Goal: Transaction & Acquisition: Book appointment/travel/reservation

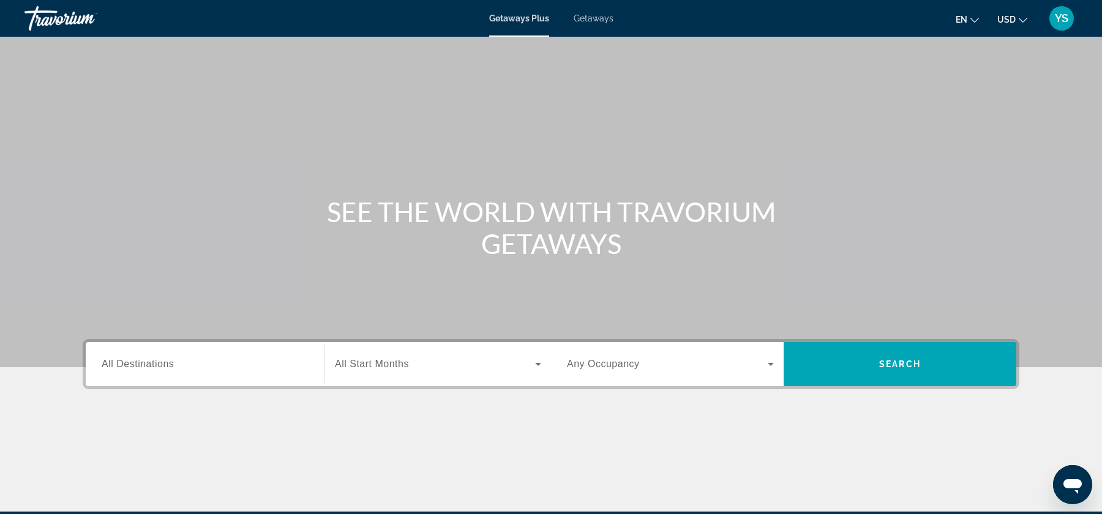
click at [203, 367] on input "Destination All Destinations" at bounding box center [205, 365] width 207 height 15
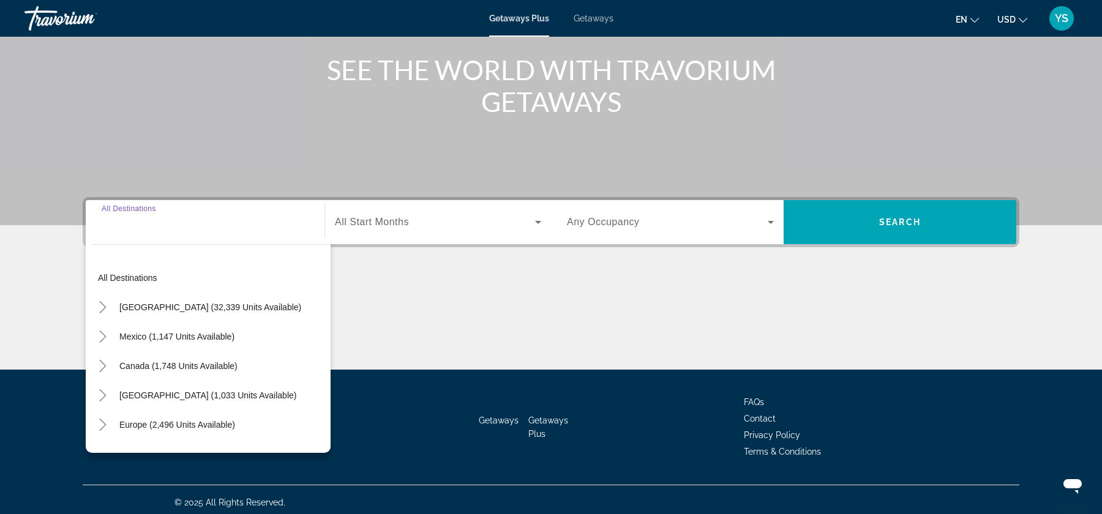
scroll to position [147, 0]
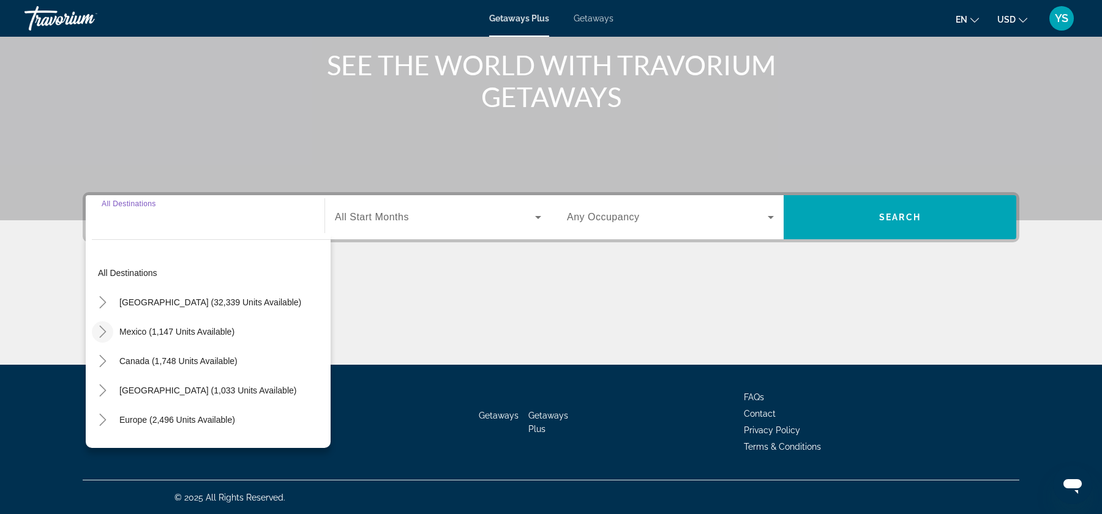
click at [100, 339] on mat-icon "Toggle Mexico (1,147 units available)" at bounding box center [102, 331] width 21 height 21
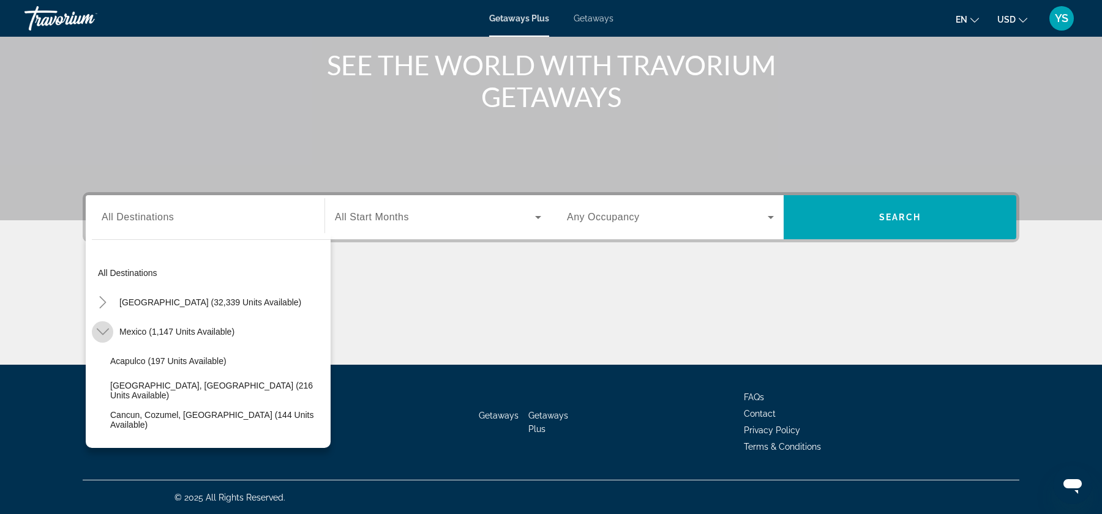
scroll to position [65, 0]
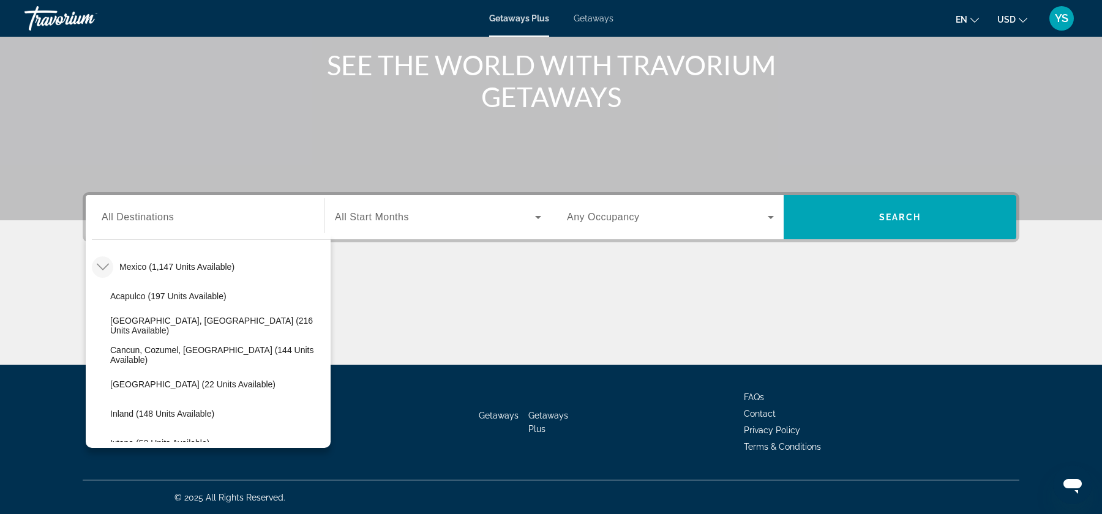
click at [103, 265] on icon "Toggle Mexico (1,147 units available)" at bounding box center [103, 267] width 12 height 12
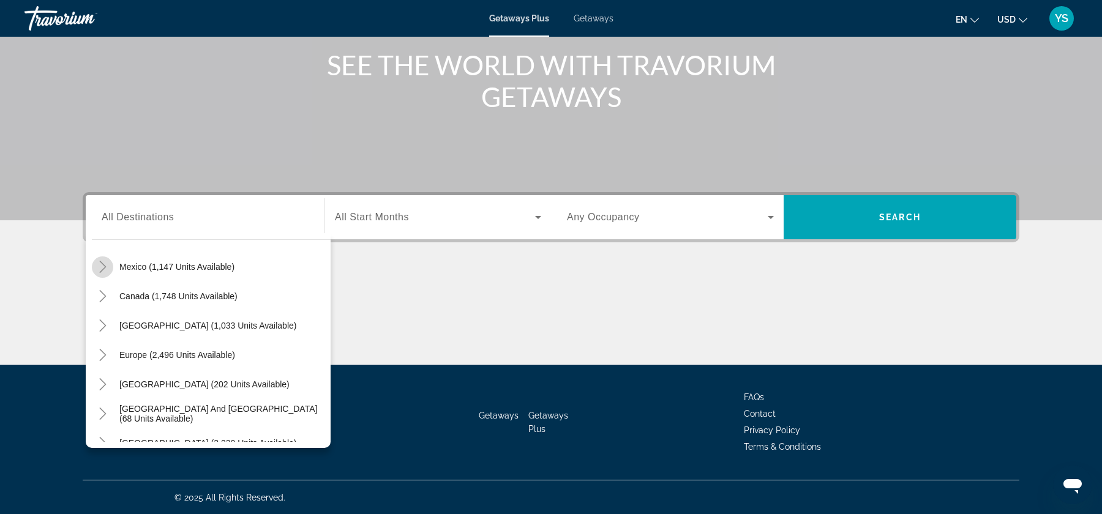
click at [103, 265] on icon "Toggle Mexico (1,147 units available)" at bounding box center [103, 267] width 12 height 12
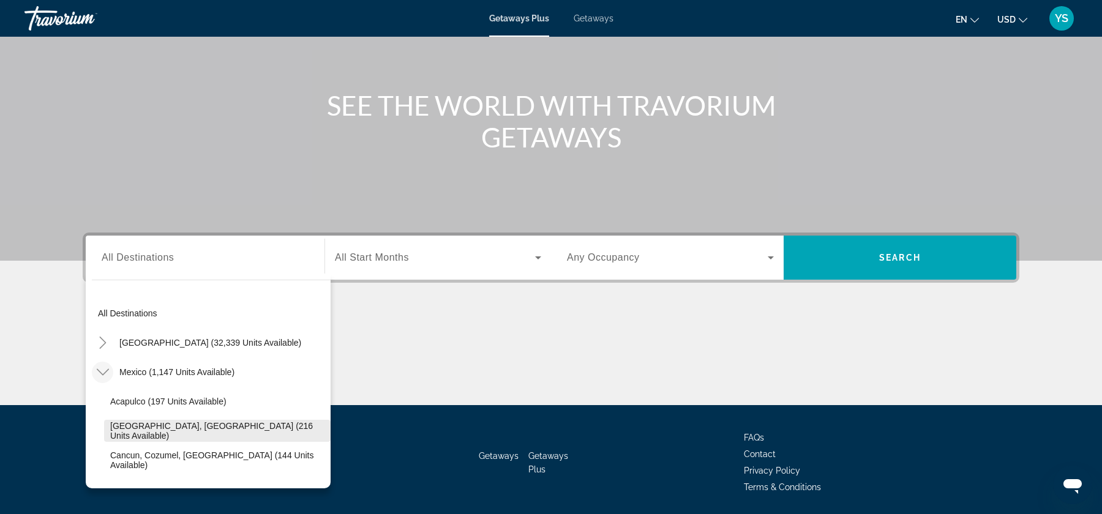
scroll to position [106, 0]
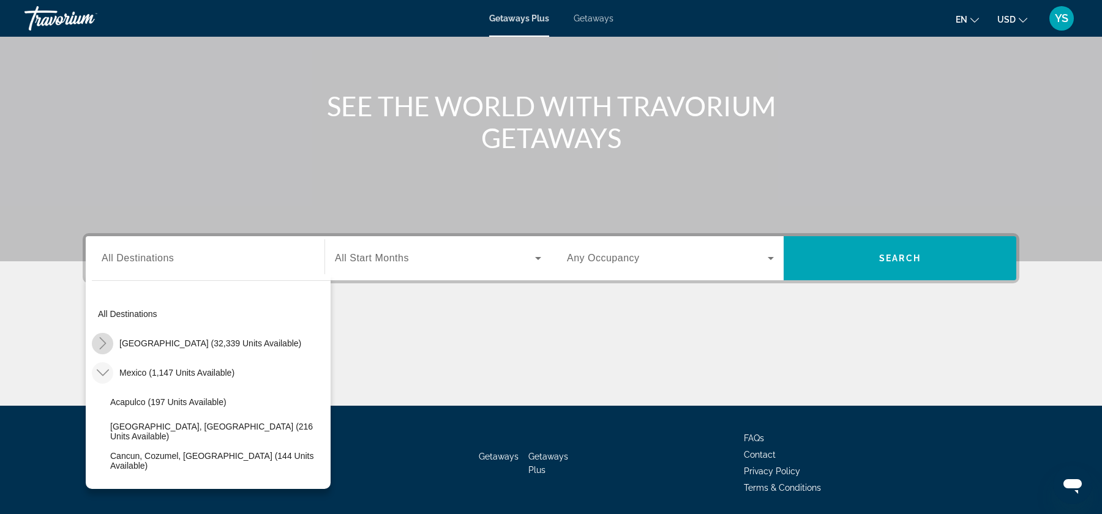
click at [105, 357] on span "Toggle United States (32,339 units available)" at bounding box center [102, 343] width 29 height 29
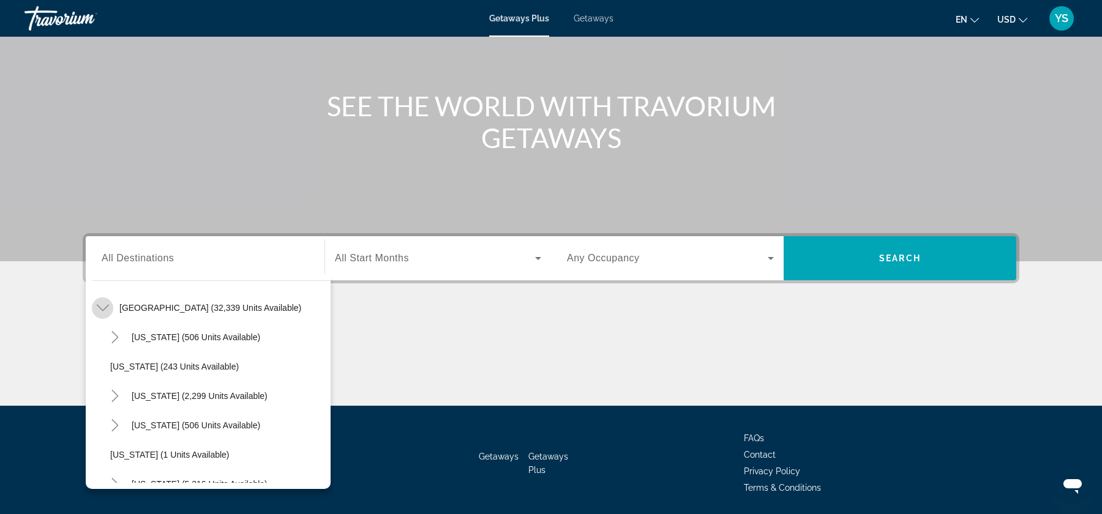
click at [103, 302] on icon "Toggle United States (32,339 units available)" at bounding box center [103, 308] width 12 height 12
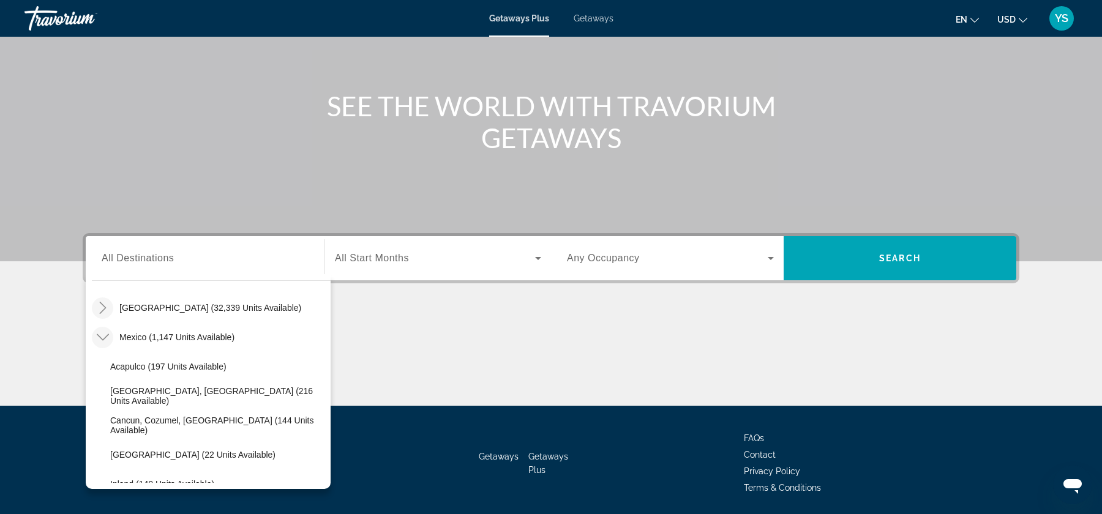
click at [102, 330] on mat-icon "Toggle Mexico (1,147 units available)" at bounding box center [102, 337] width 21 height 21
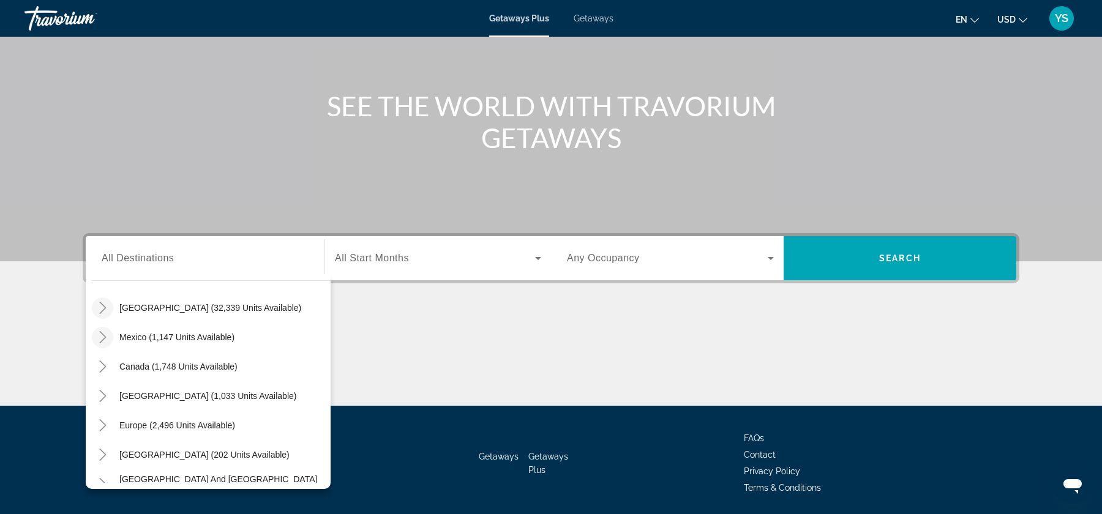
click at [104, 335] on icon "Toggle Mexico (1,147 units available)" at bounding box center [103, 337] width 12 height 12
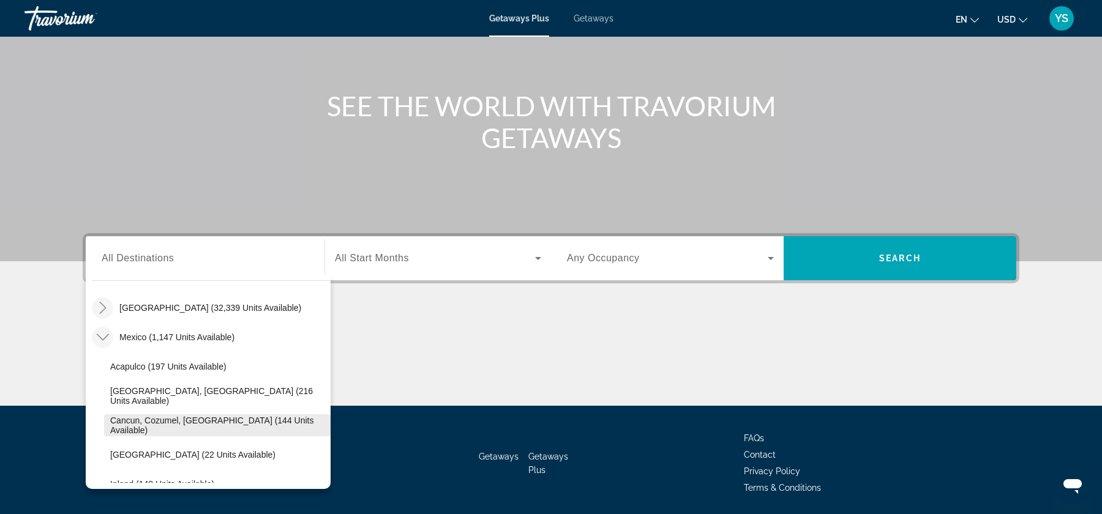
scroll to position [40, 0]
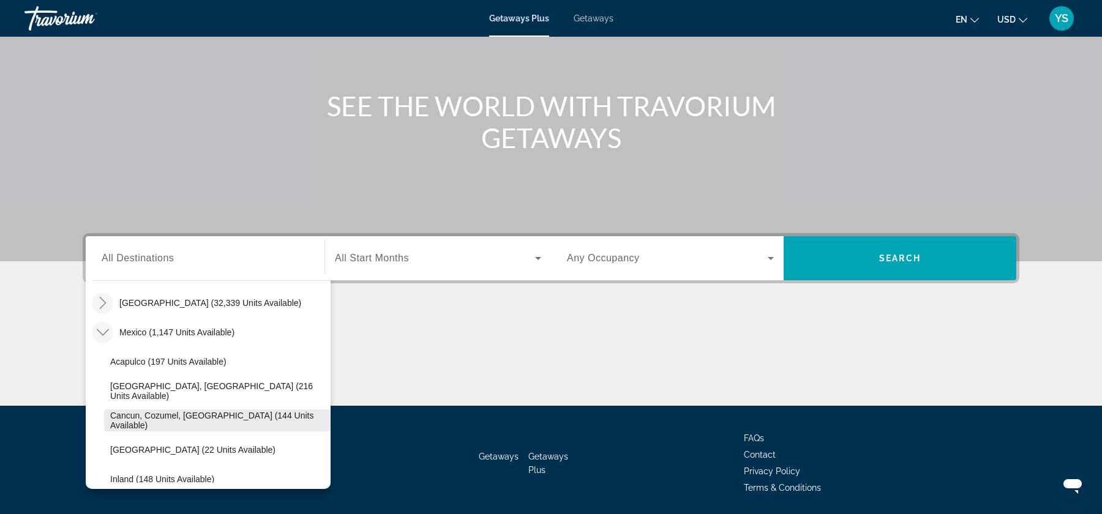
click at [189, 424] on span "Cancun, Cozumel, Riviera Maya (144 units available)" at bounding box center [217, 421] width 214 height 20
type input "**********"
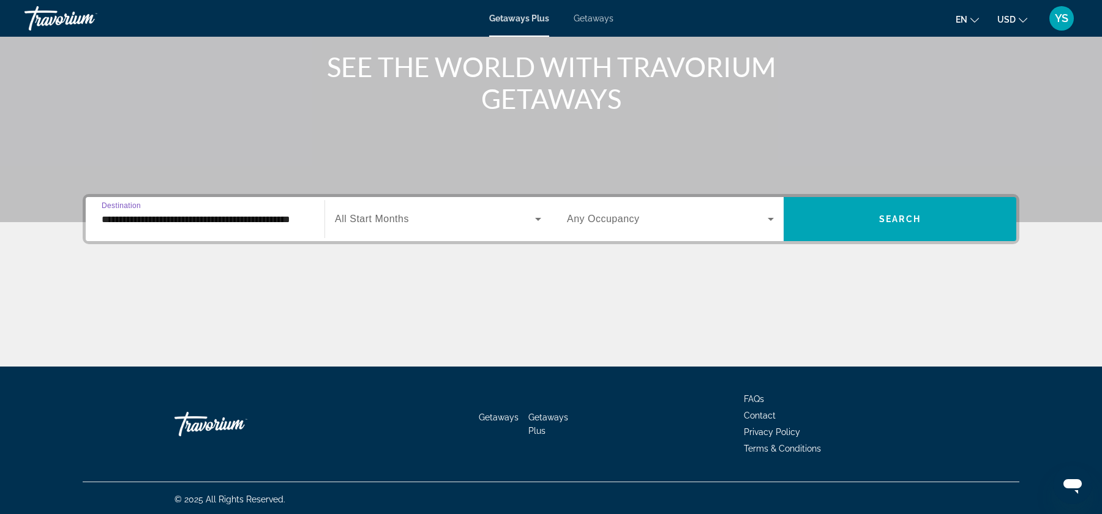
scroll to position [147, 0]
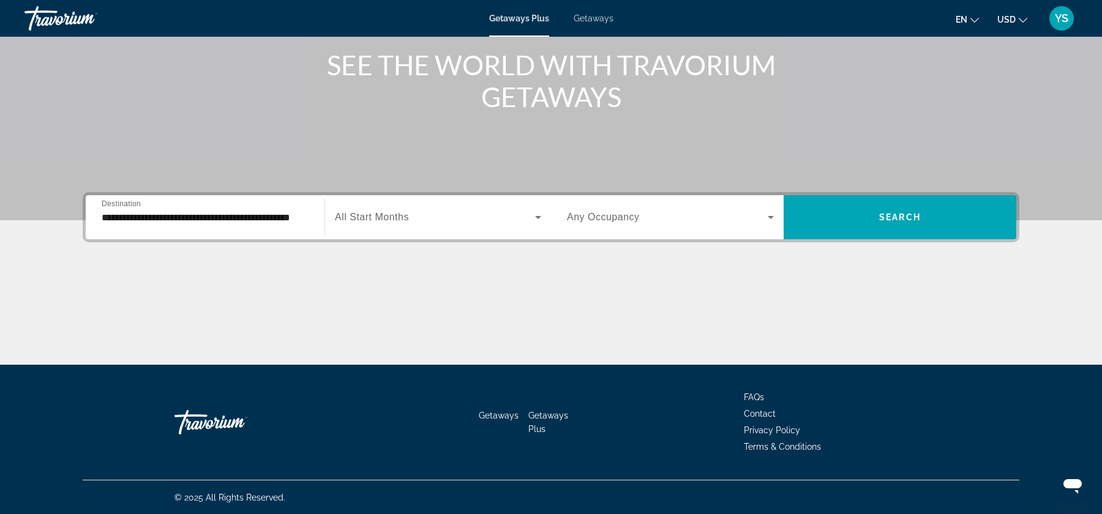
click at [392, 197] on div "Start Month All Start Months" at bounding box center [438, 217] width 227 height 44
click at [397, 222] on span "All Start Months" at bounding box center [372, 217] width 74 height 10
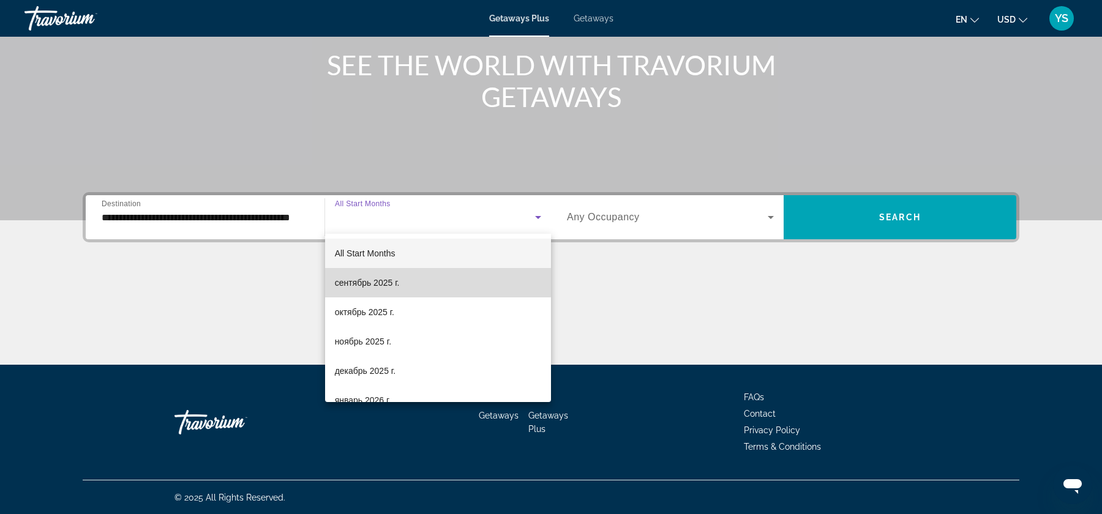
click at [400, 269] on mat-option "сентябрь 2025 г." at bounding box center [438, 282] width 226 height 29
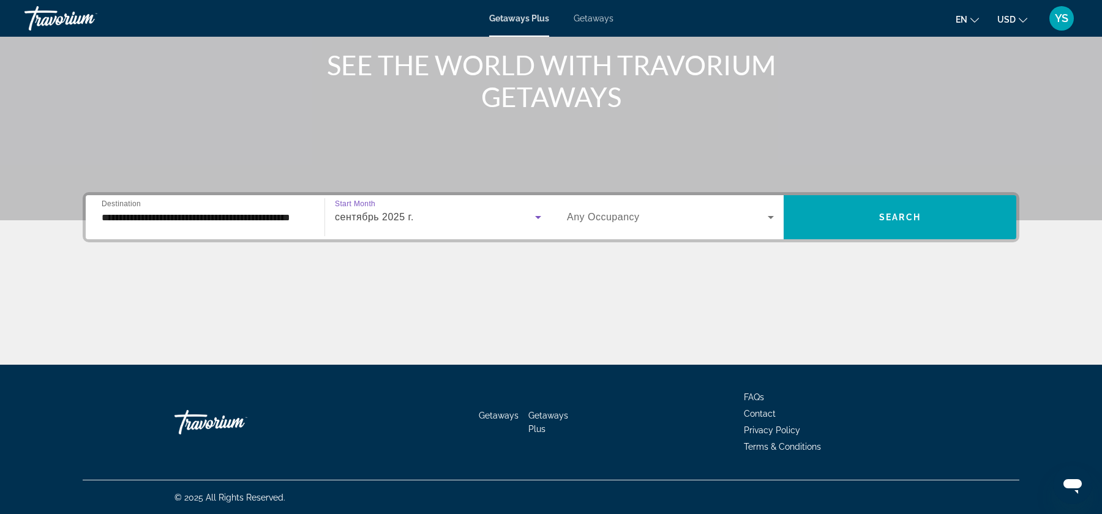
click at [719, 217] on span "Search widget" at bounding box center [667, 217] width 201 height 15
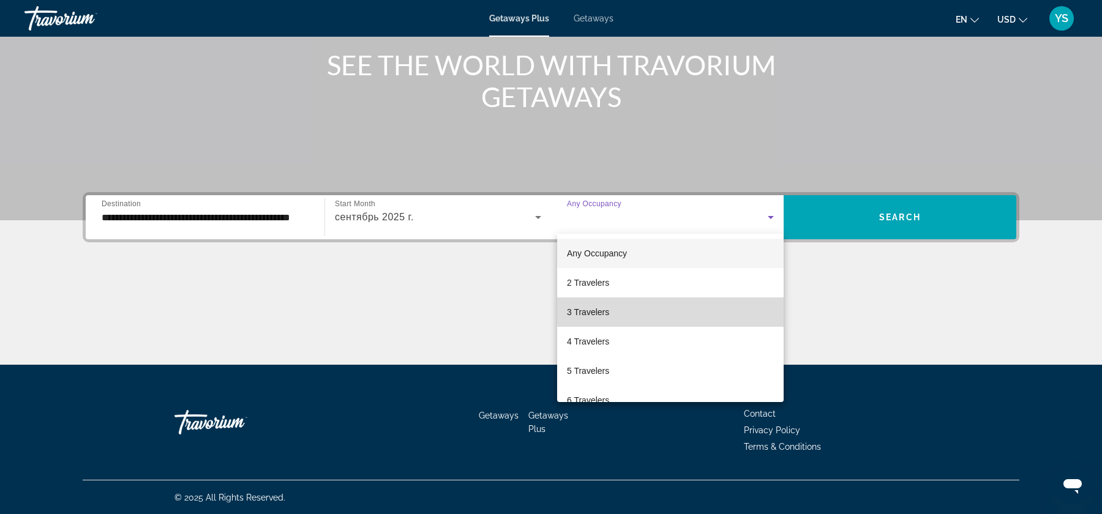
click at [722, 305] on mat-option "3 Travelers" at bounding box center [670, 312] width 227 height 29
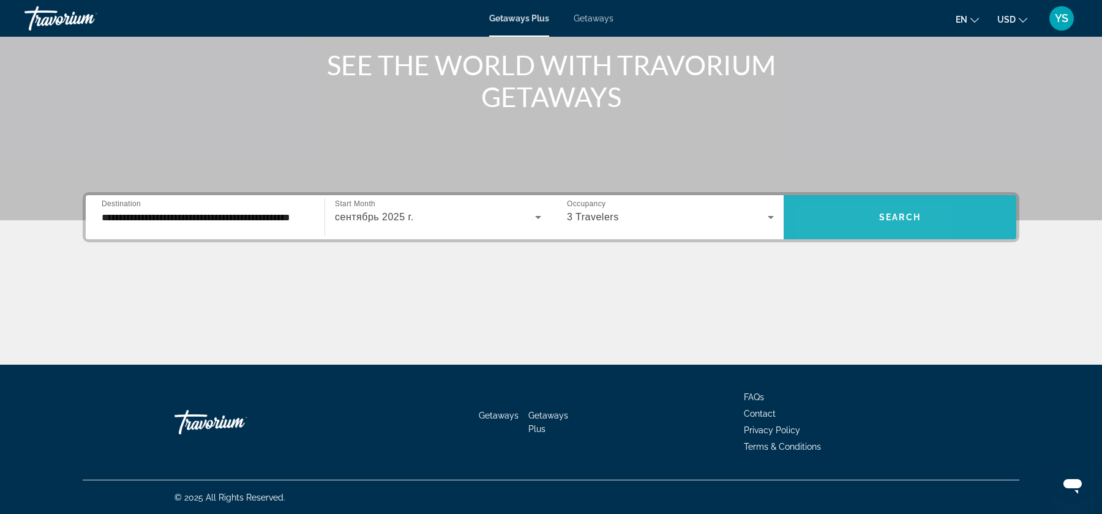
click at [831, 235] on span "Search widget" at bounding box center [900, 217] width 233 height 44
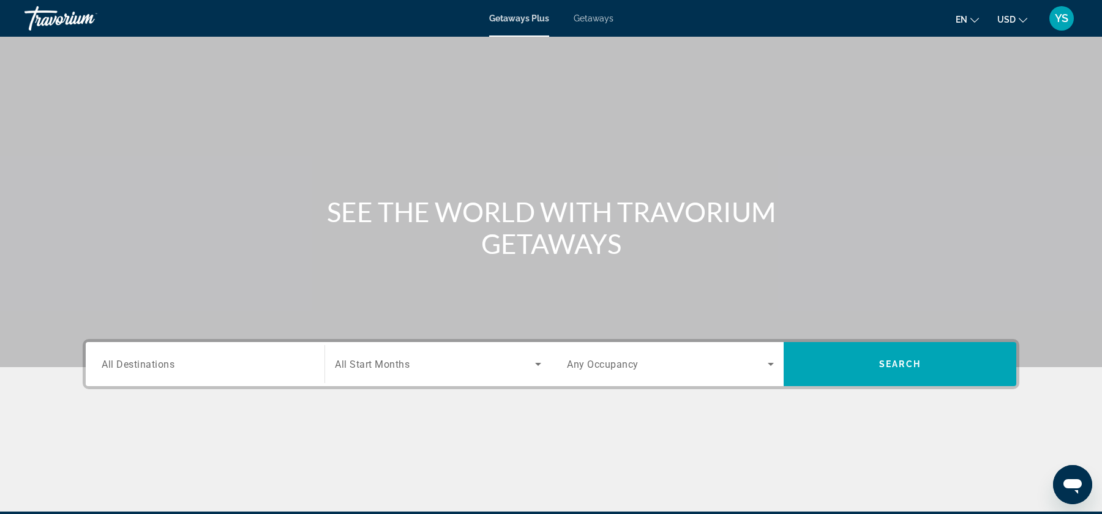
click at [169, 372] on div "Search widget" at bounding box center [205, 364] width 207 height 35
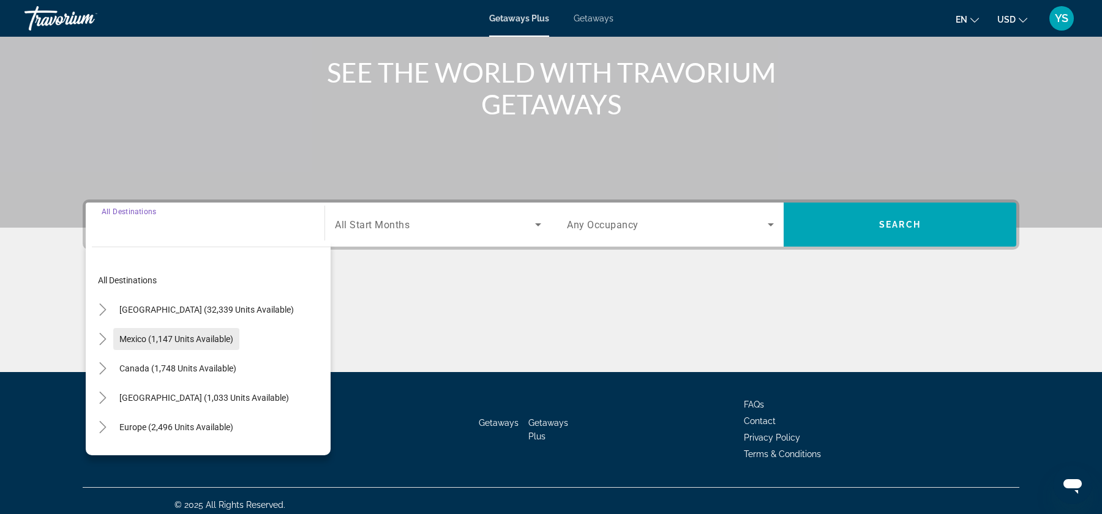
scroll to position [147, 0]
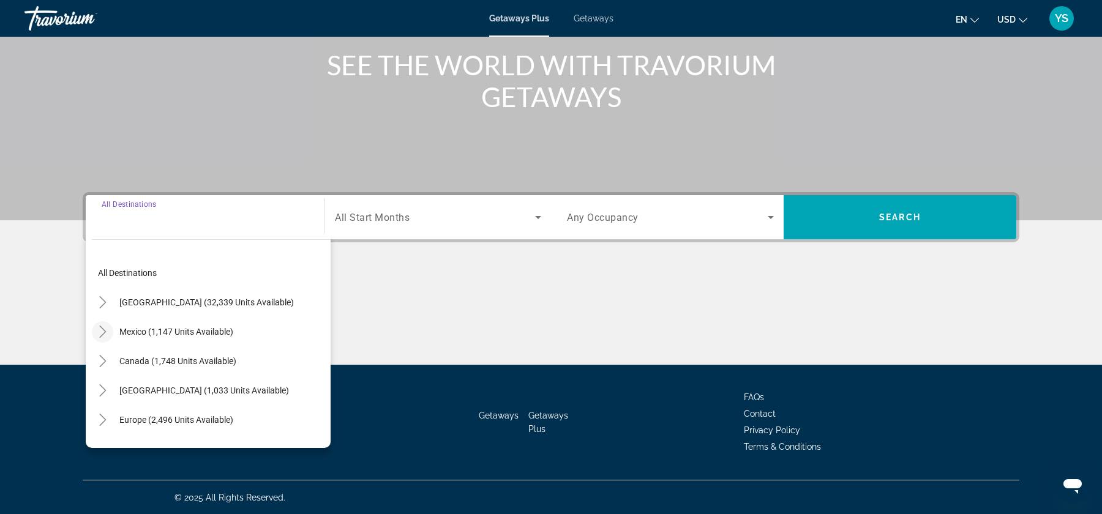
click at [100, 329] on icon "Toggle Mexico (1,147 units available)" at bounding box center [103, 332] width 12 height 12
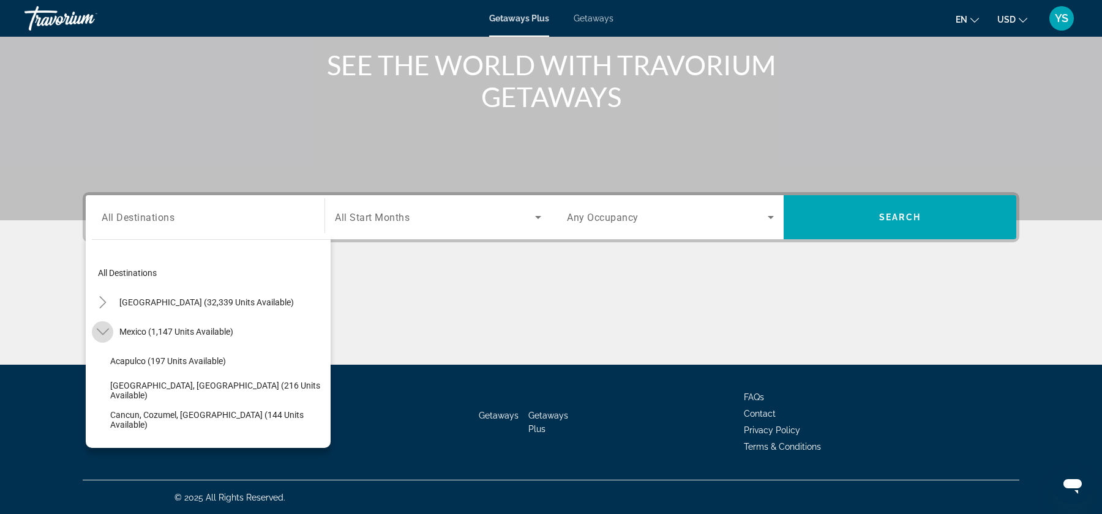
scroll to position [65, 0]
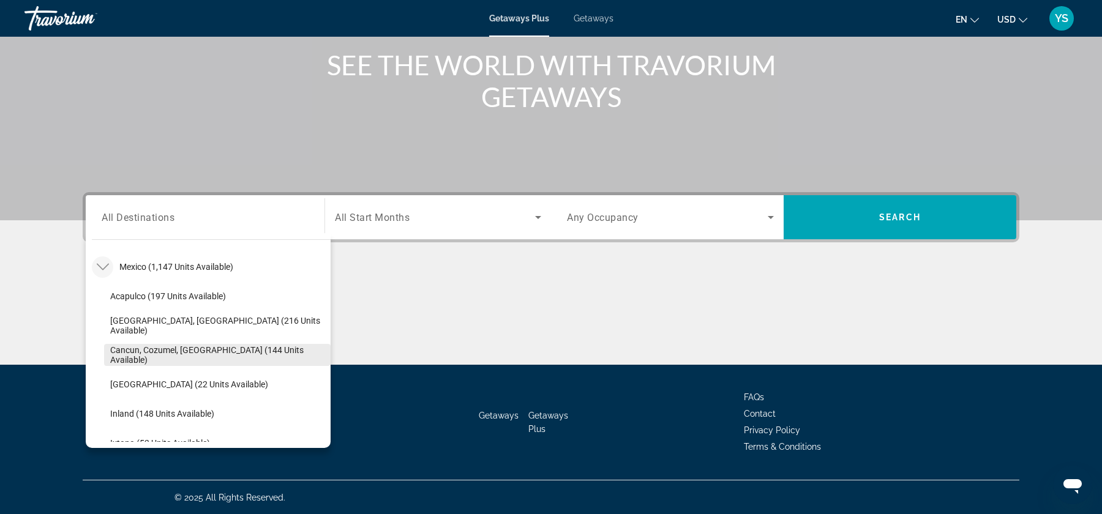
click at [106, 356] on span "Search widget" at bounding box center [217, 354] width 227 height 29
type input "**********"
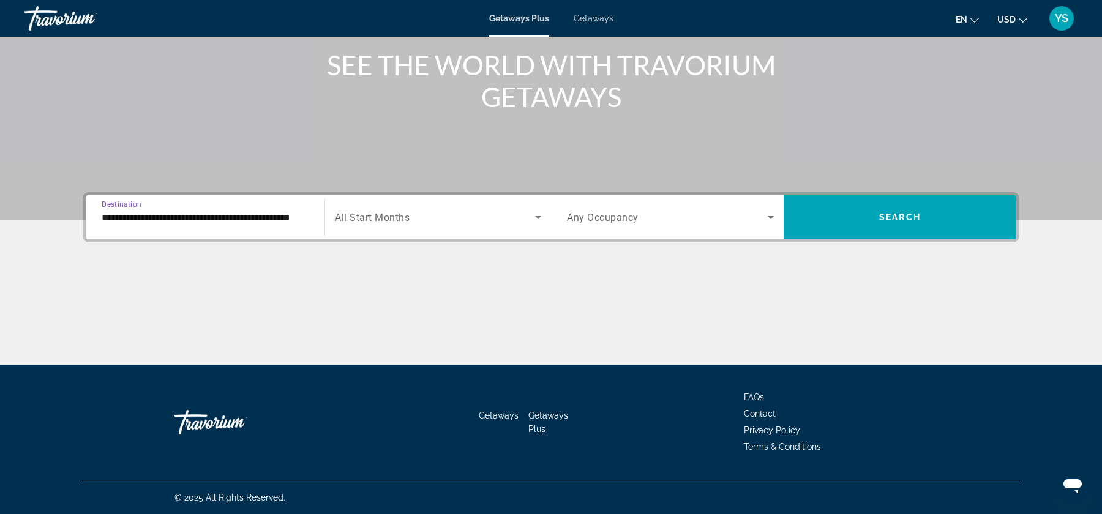
click at [393, 212] on span "All Start Months" at bounding box center [372, 218] width 75 height 12
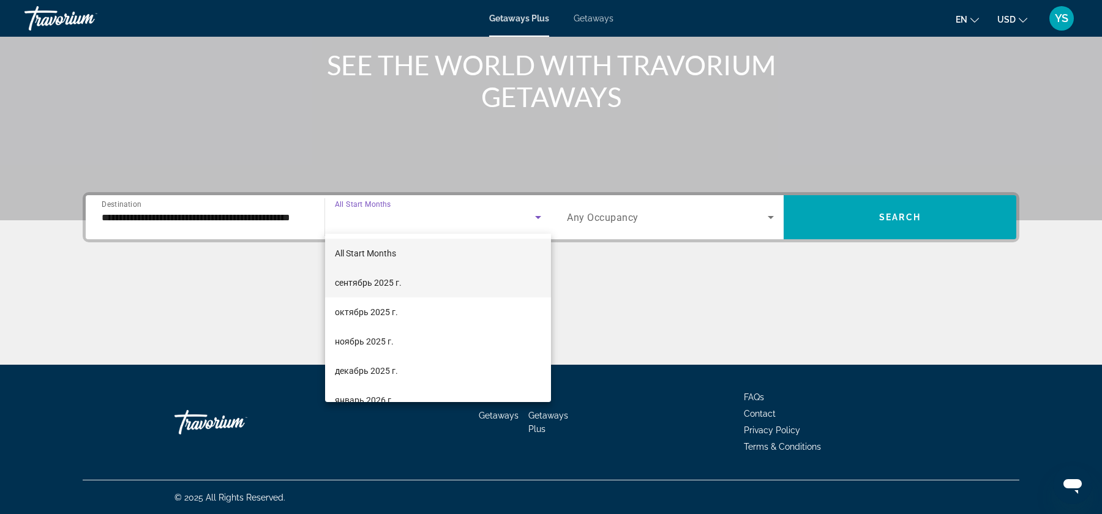
click at [391, 278] on span "сентябрь 2025 г." at bounding box center [368, 283] width 67 height 15
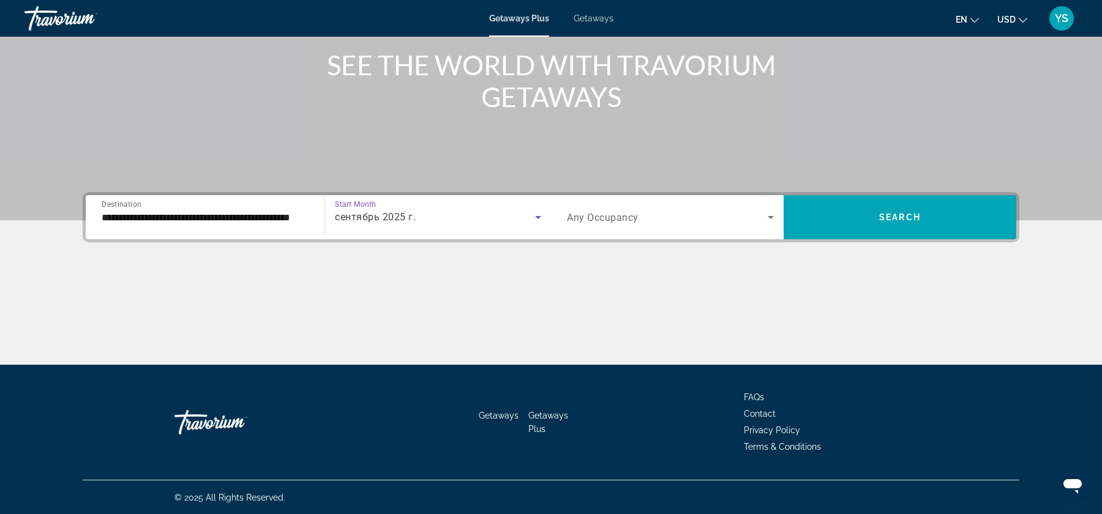
click at [741, 229] on div "Search widget" at bounding box center [670, 217] width 207 height 34
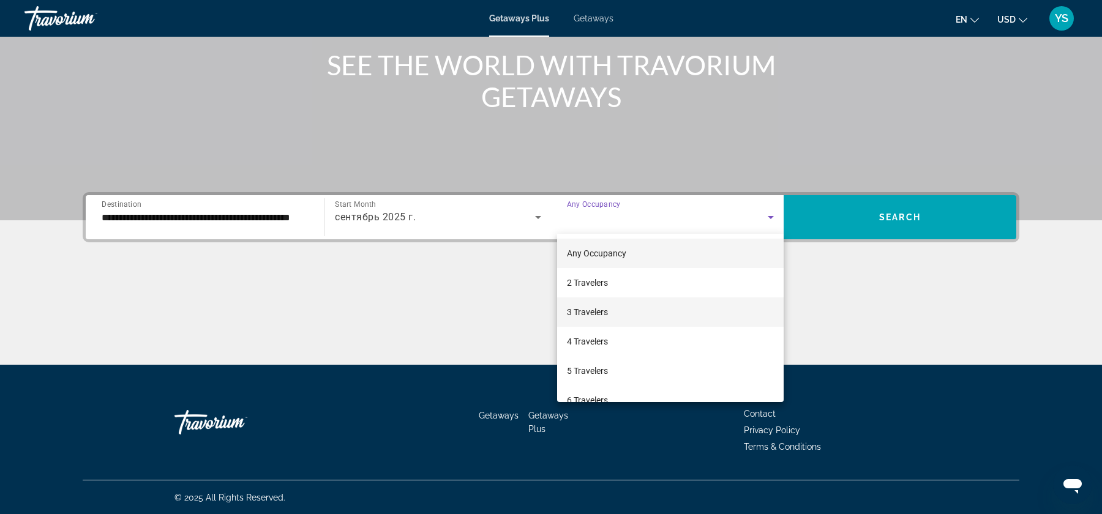
click at [660, 304] on mat-option "3 Travelers" at bounding box center [670, 312] width 227 height 29
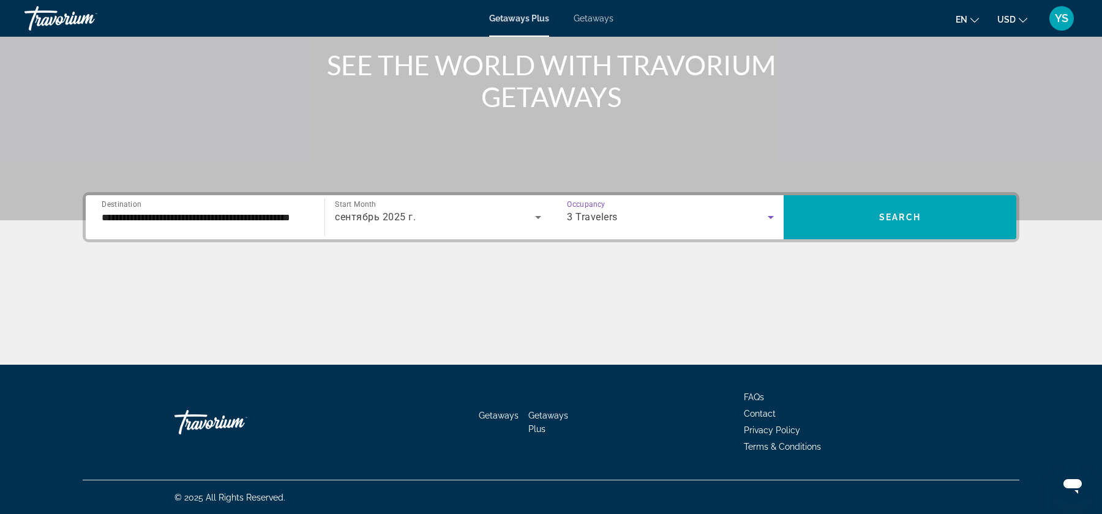
click at [599, 18] on span "Getaways" at bounding box center [594, 18] width 40 height 10
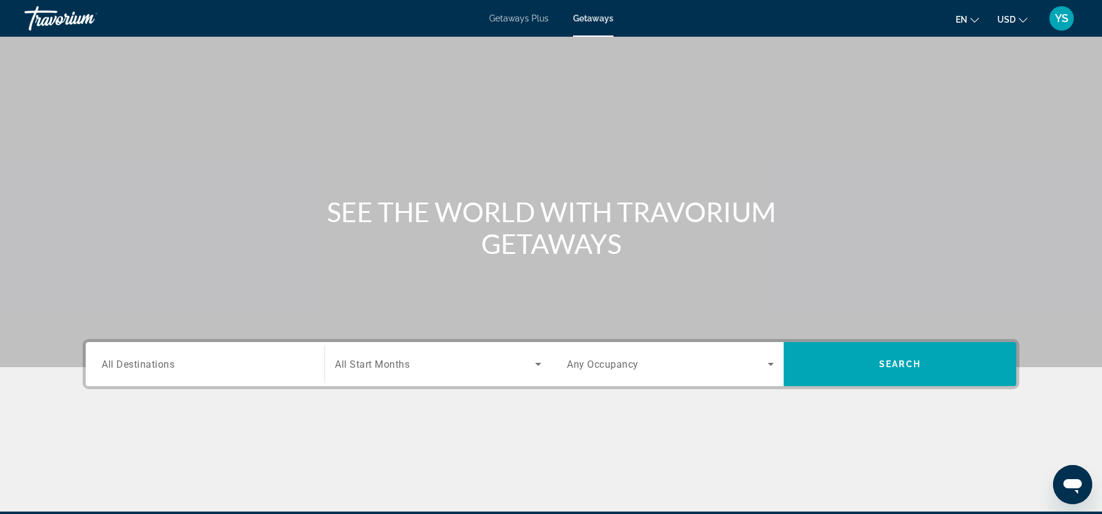
click at [190, 376] on div "Search widget" at bounding box center [205, 364] width 207 height 35
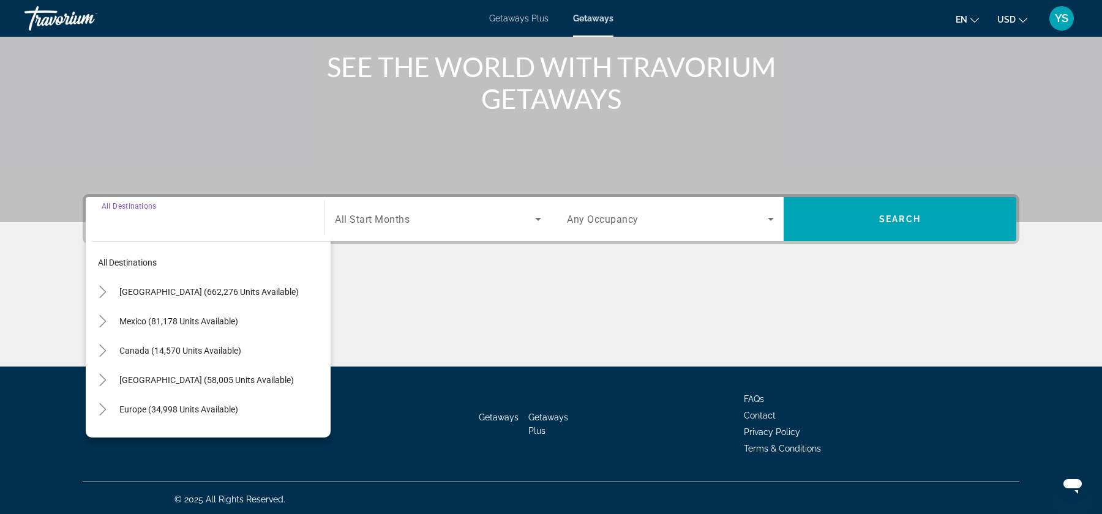
scroll to position [147, 0]
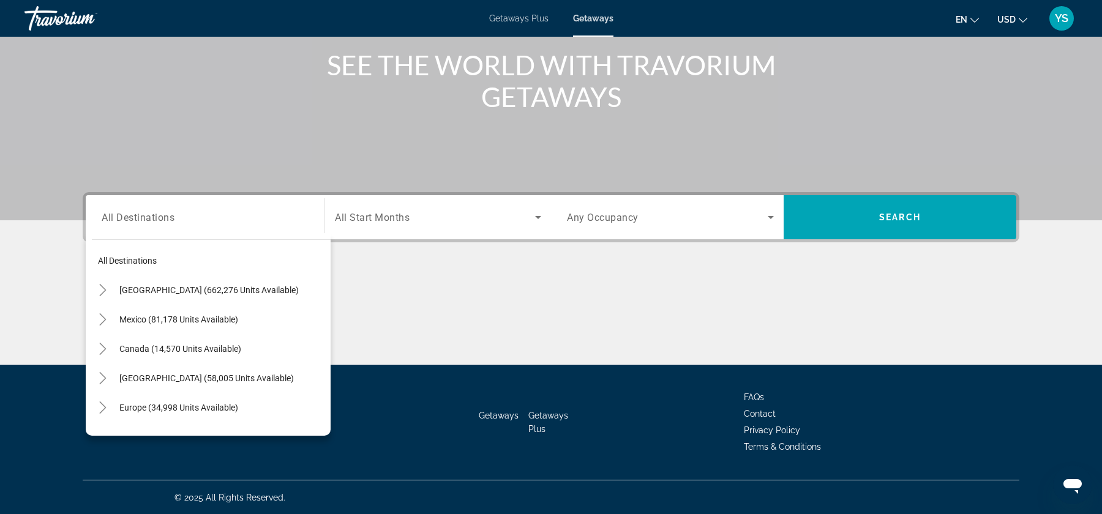
click at [91, 324] on div "All destinations United States (662,276 units available) Mexico (81,178 units a…" at bounding box center [208, 334] width 245 height 203
click at [97, 321] on icon "Toggle Mexico (81,178 units available)" at bounding box center [103, 319] width 12 height 12
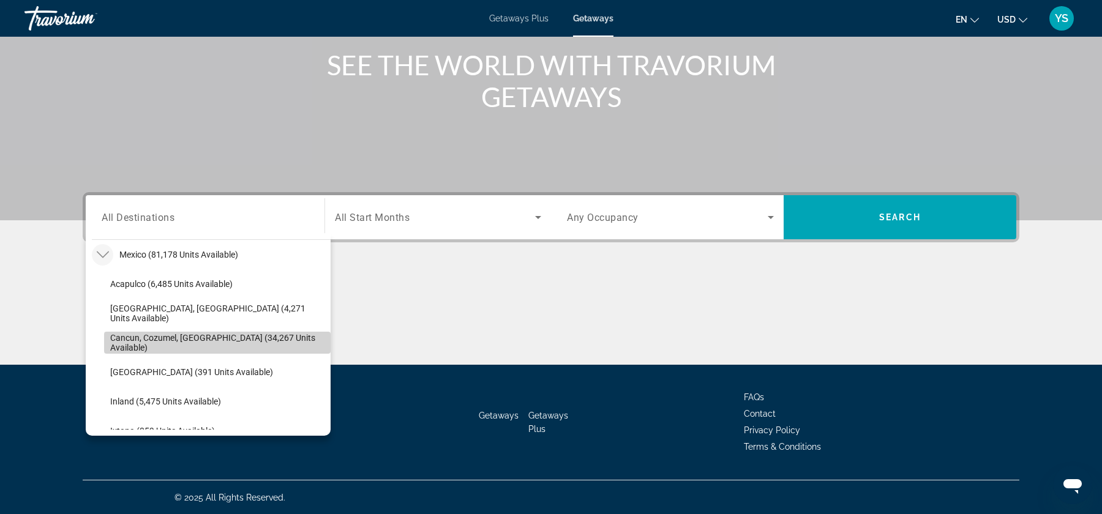
click at [110, 340] on span "Cancun, Cozumel, Riviera Maya (34,267 units available)" at bounding box center [217, 343] width 214 height 20
type input "**********"
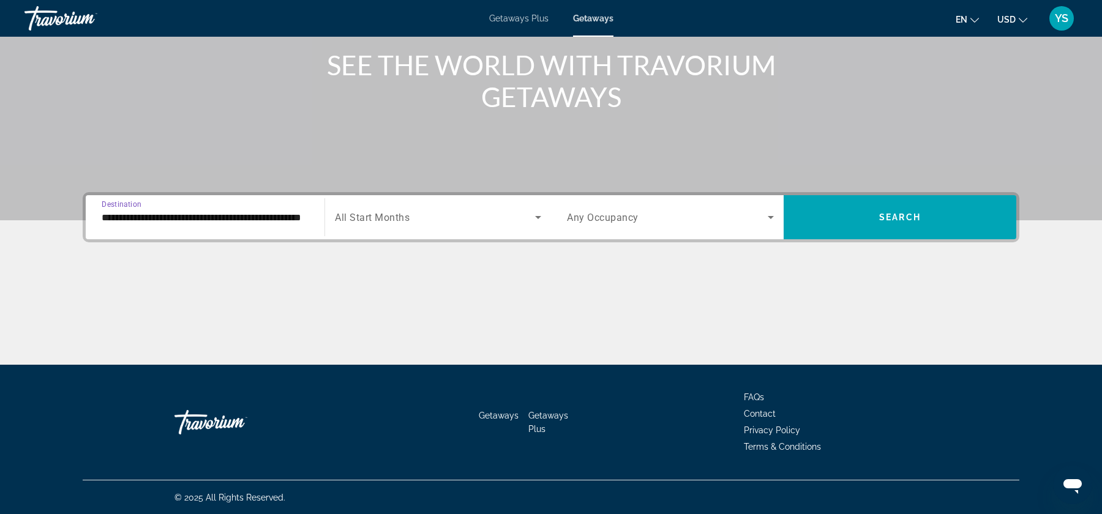
click at [531, 215] on icon "Search widget" at bounding box center [538, 217] width 15 height 15
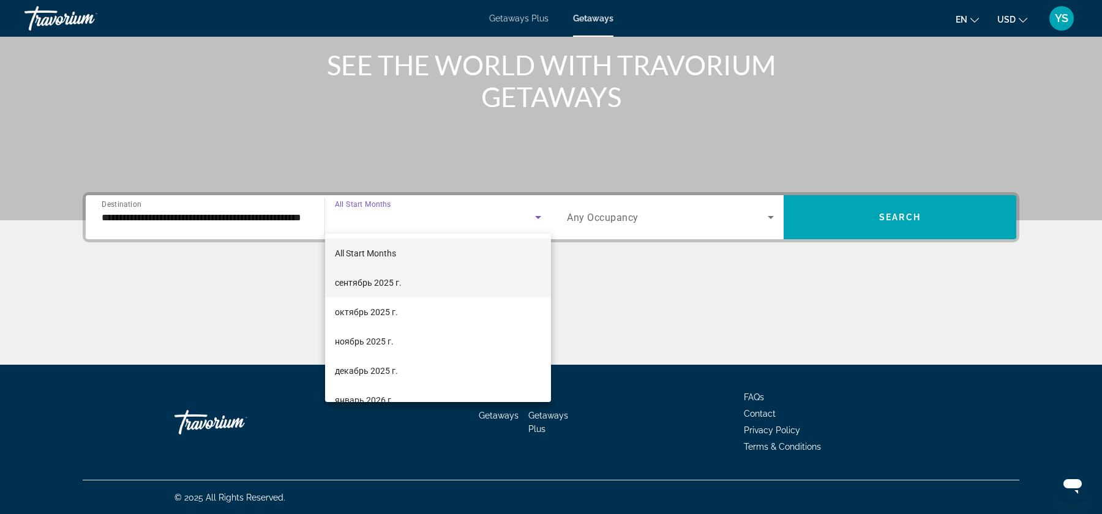
click at [449, 279] on mat-option "сентябрь 2025 г." at bounding box center [438, 282] width 226 height 29
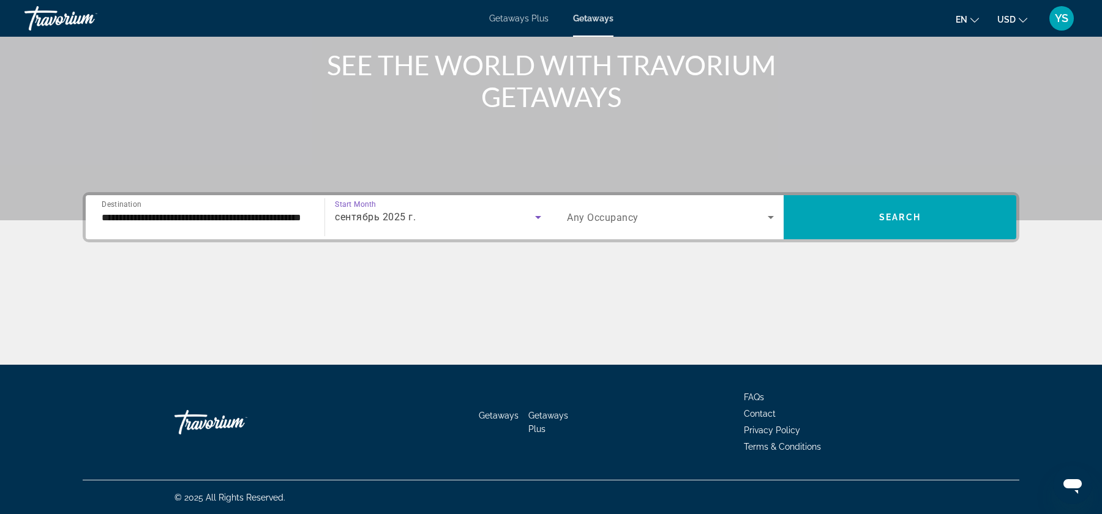
click at [771, 212] on icon "Search widget" at bounding box center [771, 217] width 15 height 15
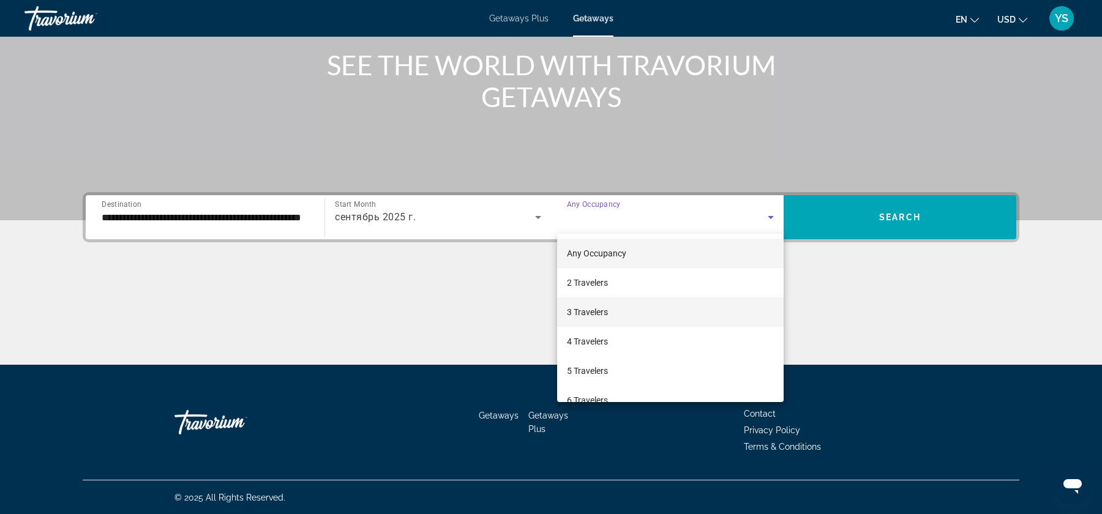
click at [644, 312] on mat-option "3 Travelers" at bounding box center [670, 312] width 227 height 29
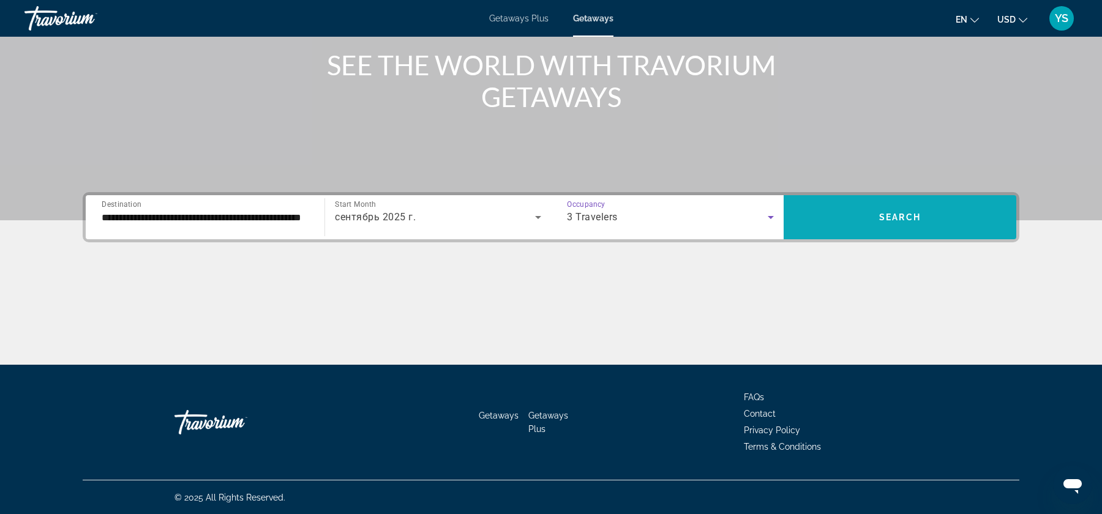
click at [894, 208] on span "Search widget" at bounding box center [900, 217] width 233 height 29
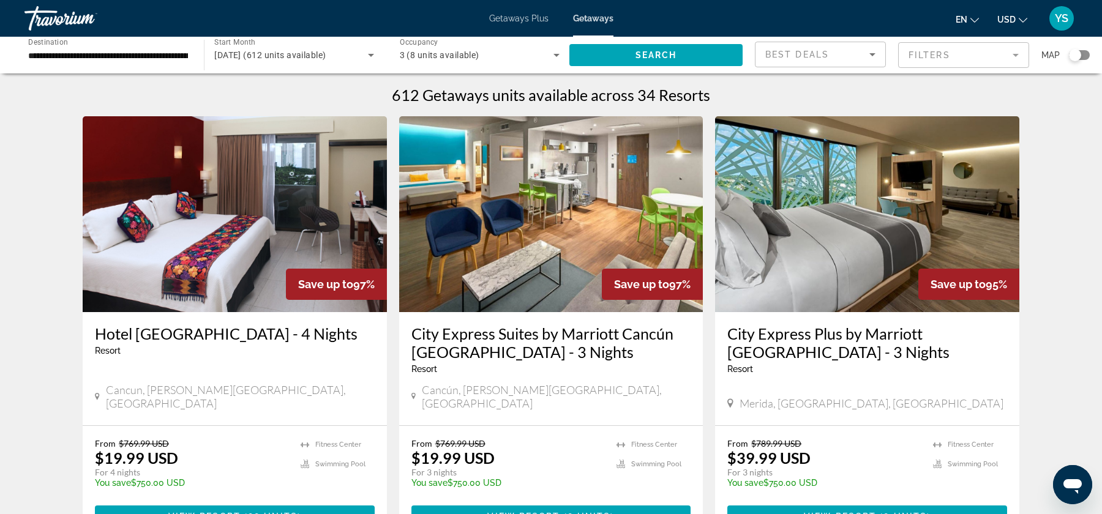
click at [107, 58] on input "**********" at bounding box center [108, 55] width 160 height 15
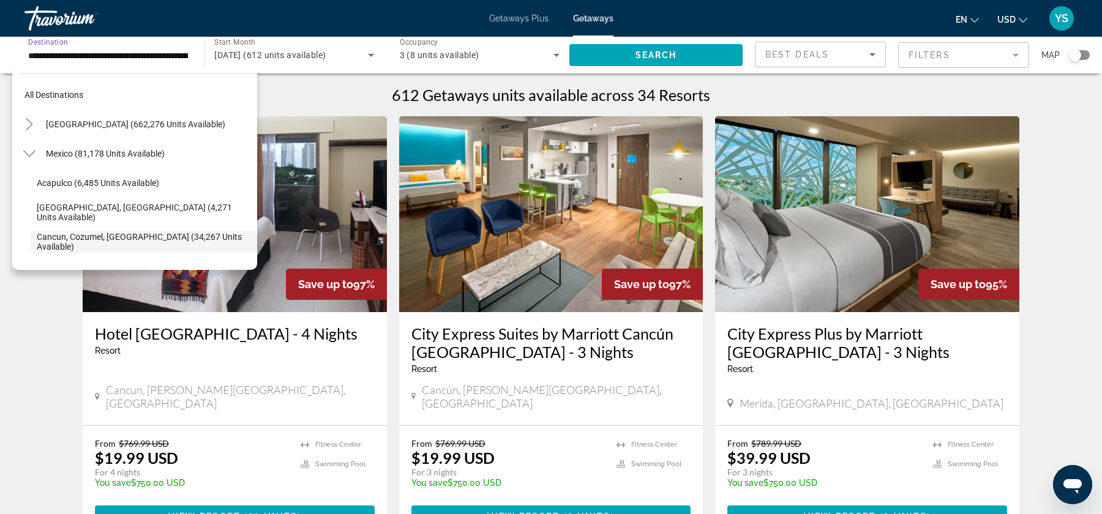
scroll to position [72, 0]
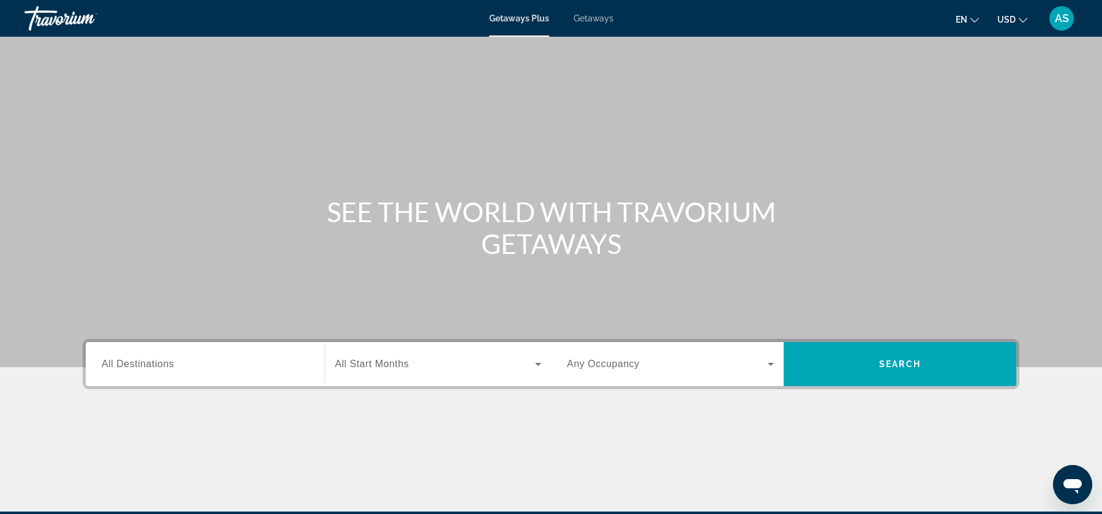
click at [160, 362] on span "All Destinations" at bounding box center [138, 364] width 72 height 10
click at [160, 362] on input "Destination All Destinations" at bounding box center [205, 365] width 207 height 15
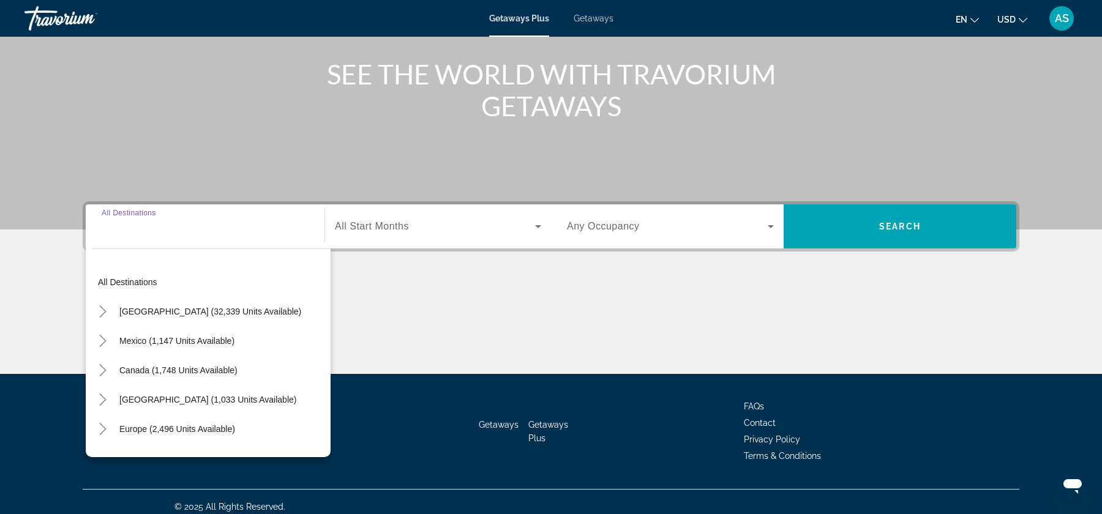
scroll to position [147, 0]
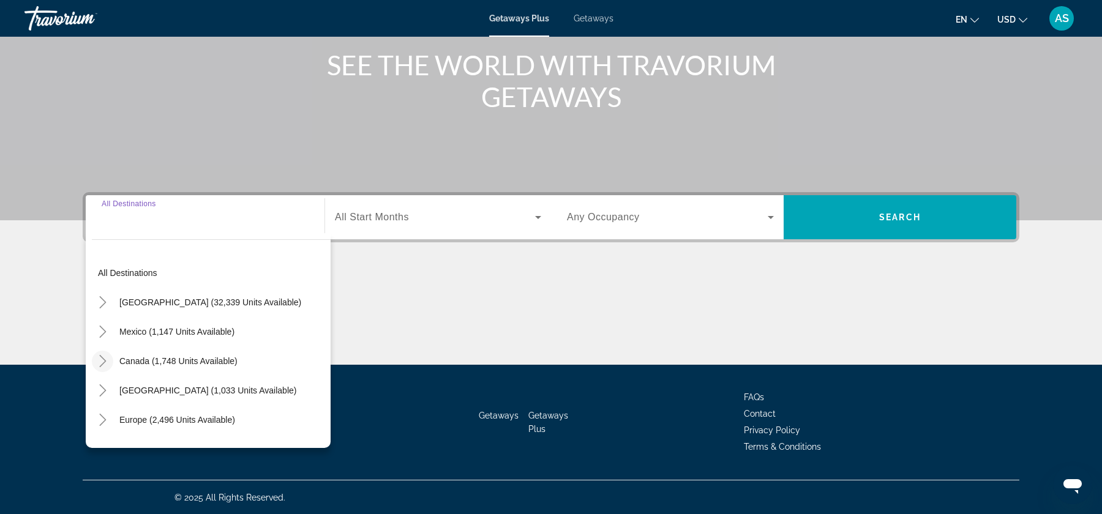
click at [107, 364] on icon "Toggle Canada (1,748 units available)" at bounding box center [103, 361] width 12 height 12
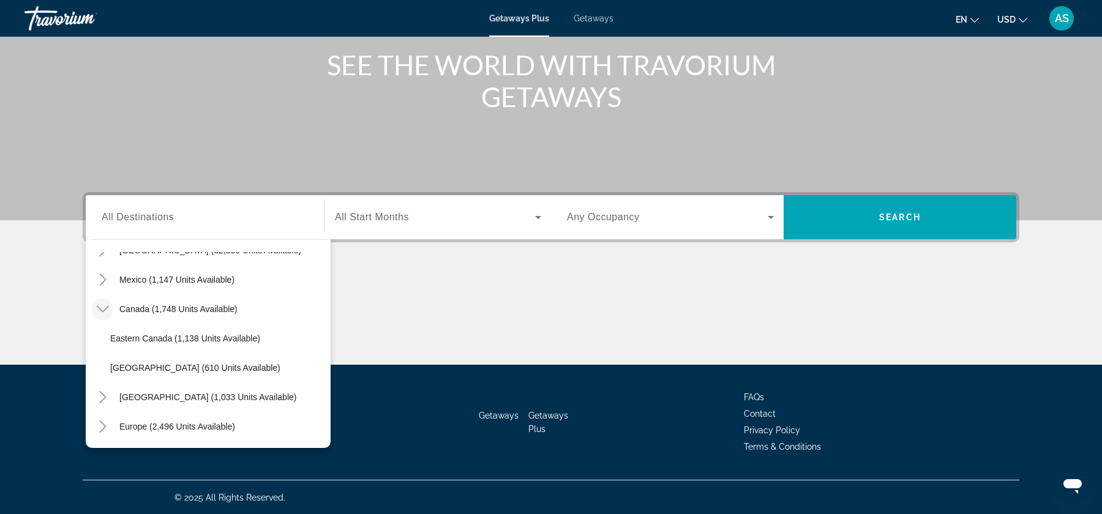
scroll to position [56, 0]
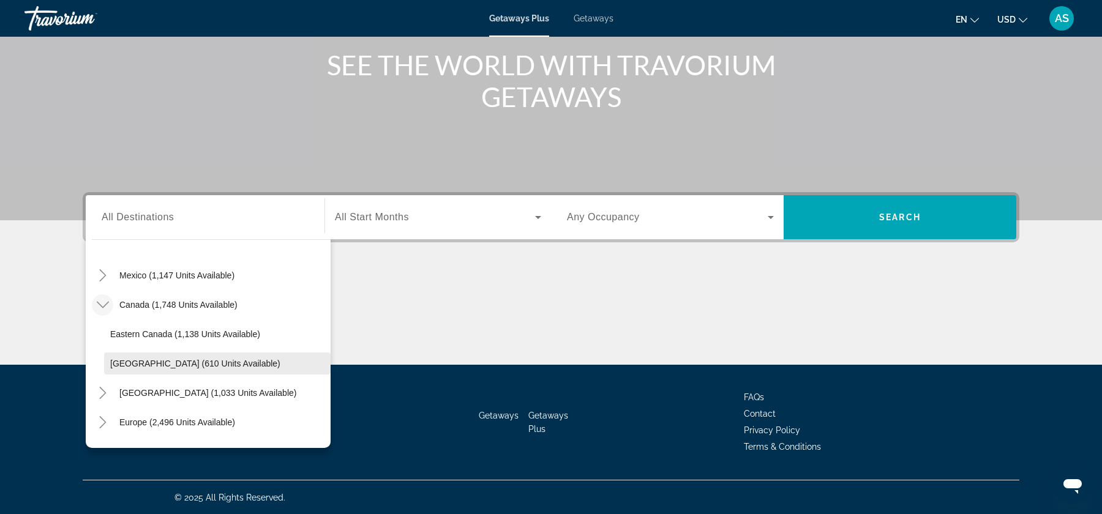
click at [141, 361] on span "[GEOGRAPHIC_DATA] (610 units available)" at bounding box center [195, 364] width 170 height 10
type input "**********"
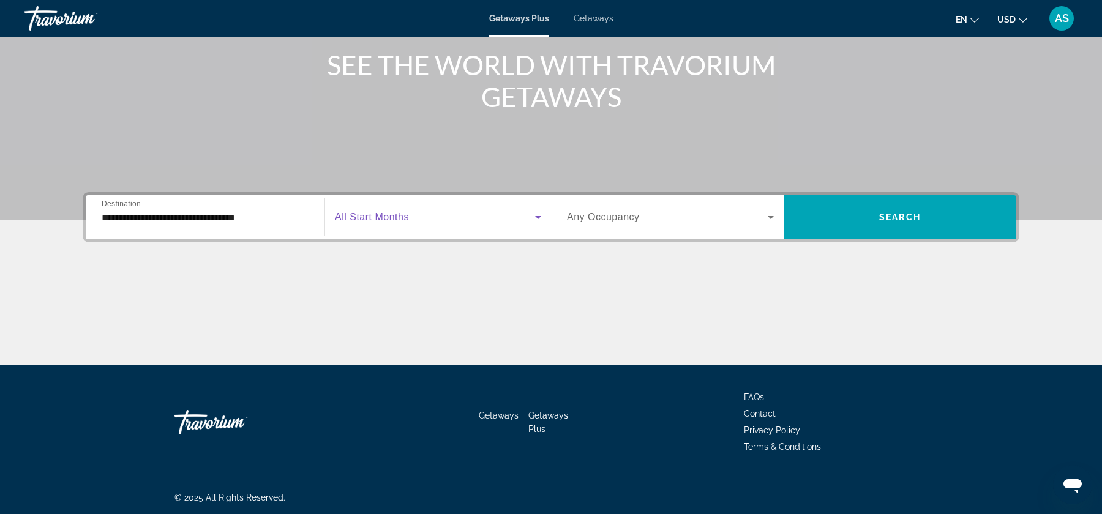
click at [426, 210] on span "Search widget" at bounding box center [435, 217] width 200 height 15
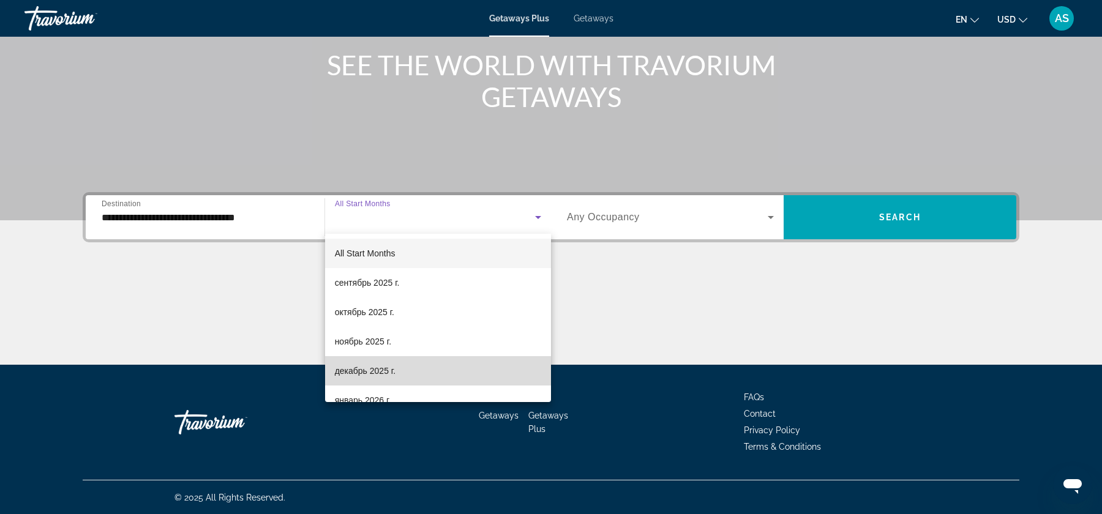
click at [362, 367] on span "декабрь 2025 г." at bounding box center [365, 371] width 61 height 15
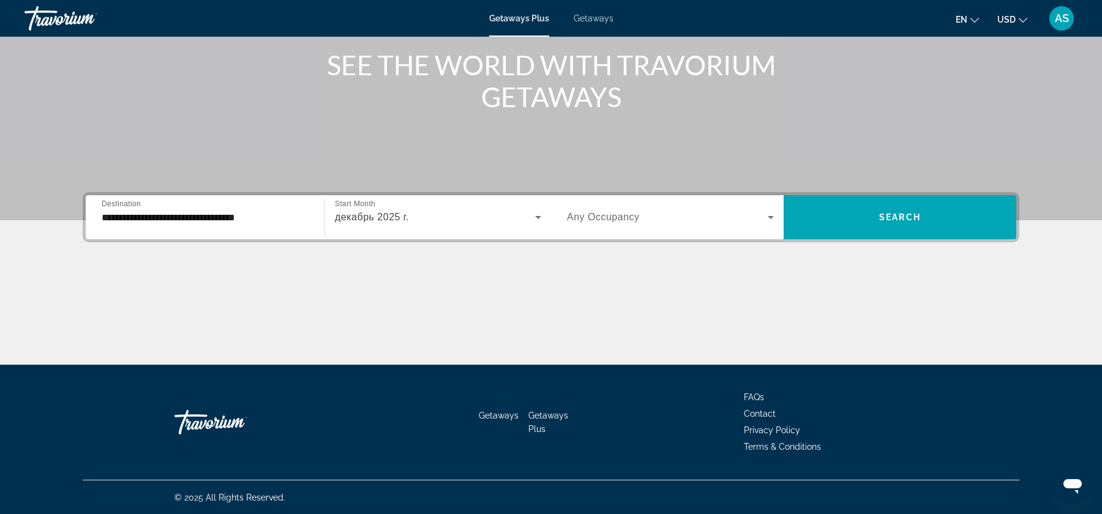
click at [760, 235] on div "Occupancy Any Occupancy" at bounding box center [670, 217] width 227 height 44
click at [713, 217] on span "Search widget" at bounding box center [667, 217] width 201 height 15
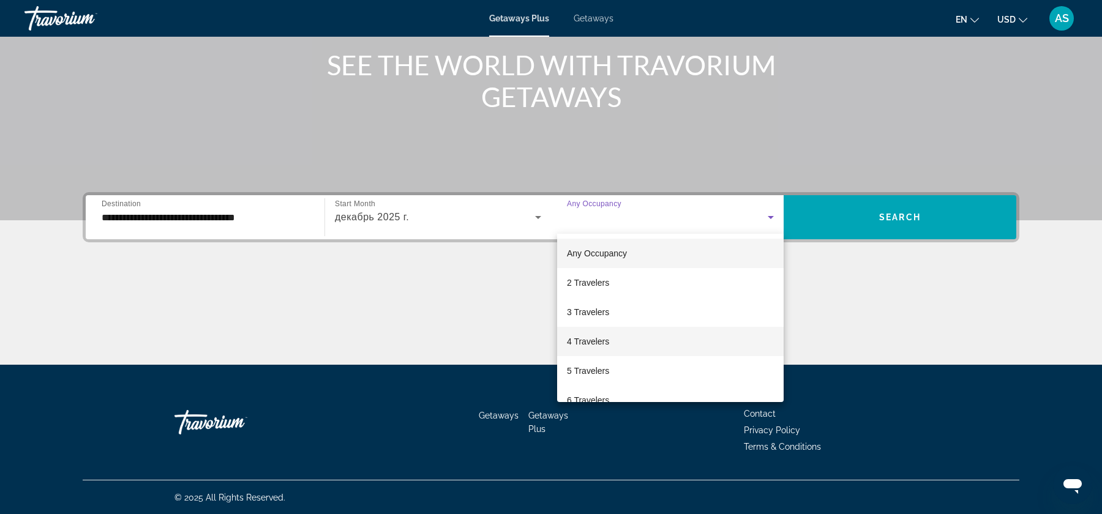
click at [629, 333] on mat-option "4 Travelers" at bounding box center [670, 341] width 227 height 29
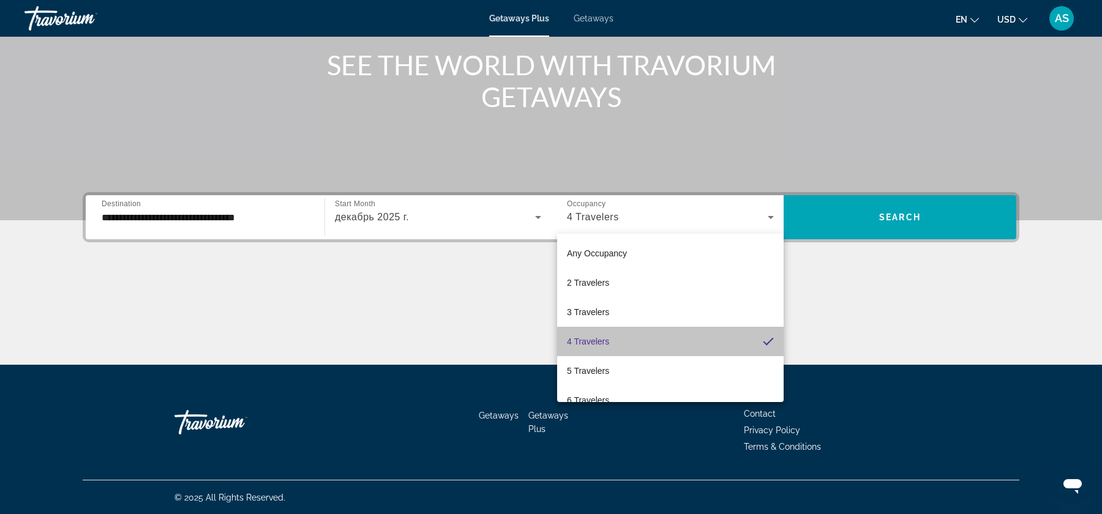
click at [629, 333] on mat-option "4 Travelers" at bounding box center [670, 341] width 227 height 29
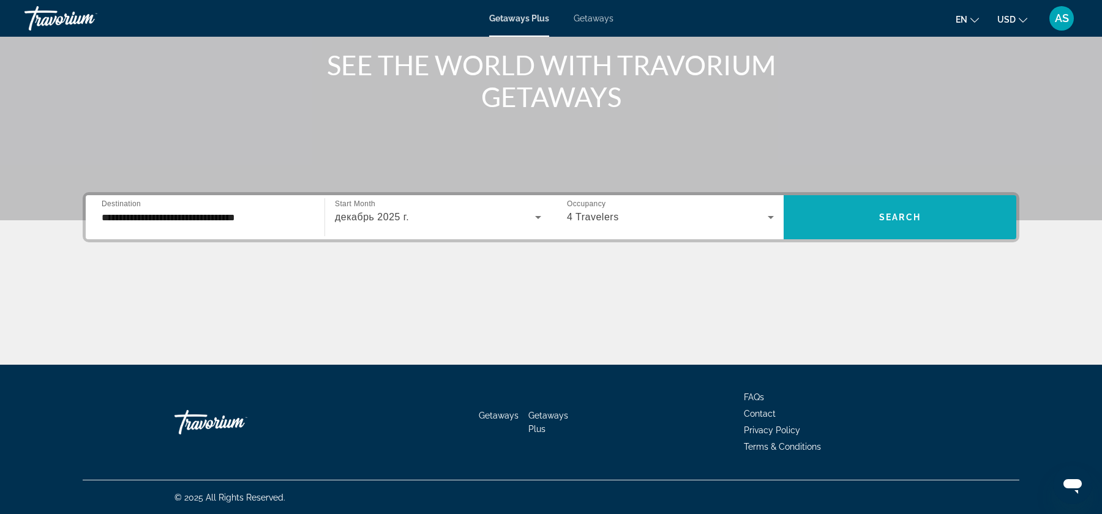
click at [889, 229] on span "Search widget" at bounding box center [900, 217] width 233 height 29
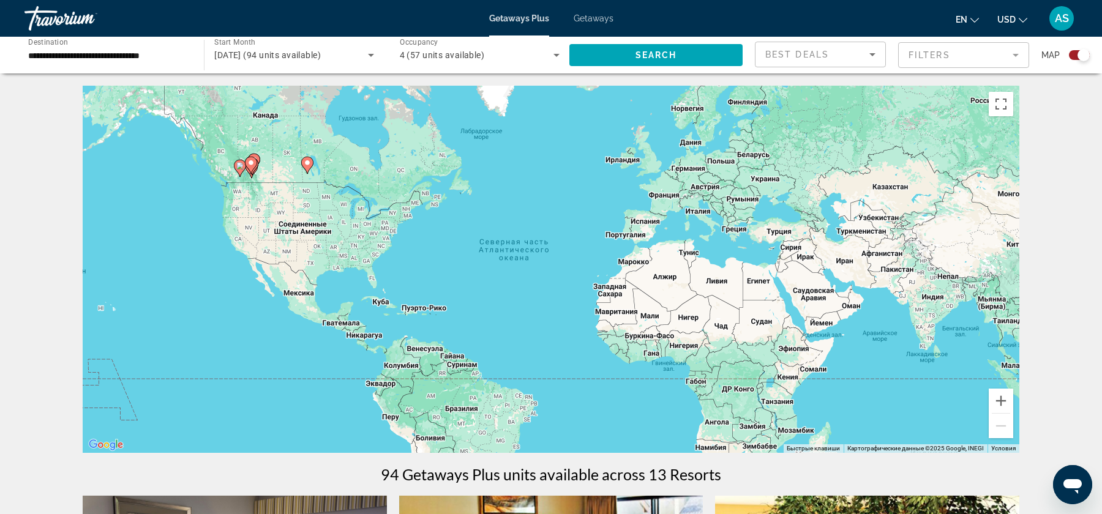
click at [589, 13] on span "Getaways" at bounding box center [594, 18] width 40 height 10
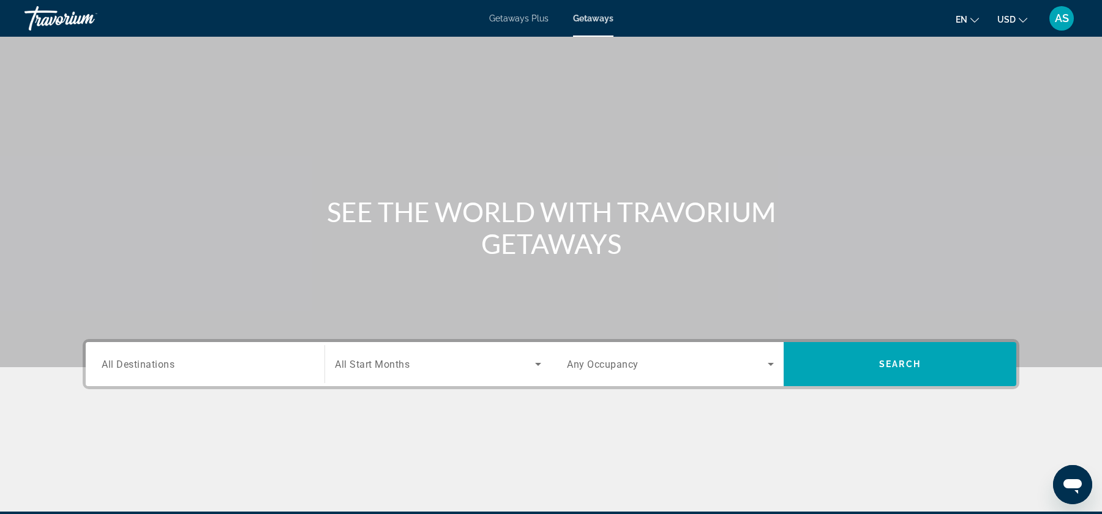
click at [205, 348] on div "Search widget" at bounding box center [205, 364] width 207 height 35
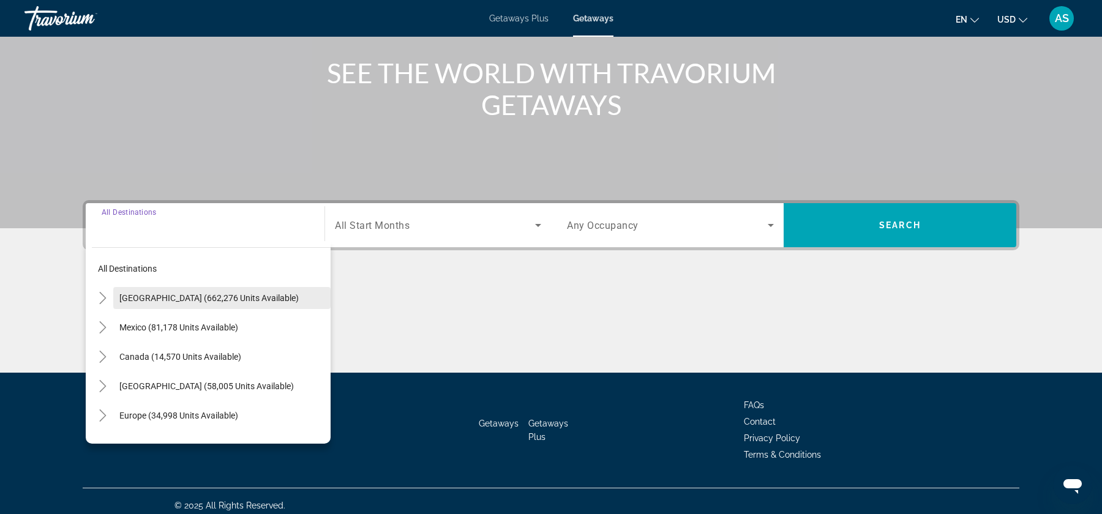
scroll to position [147, 0]
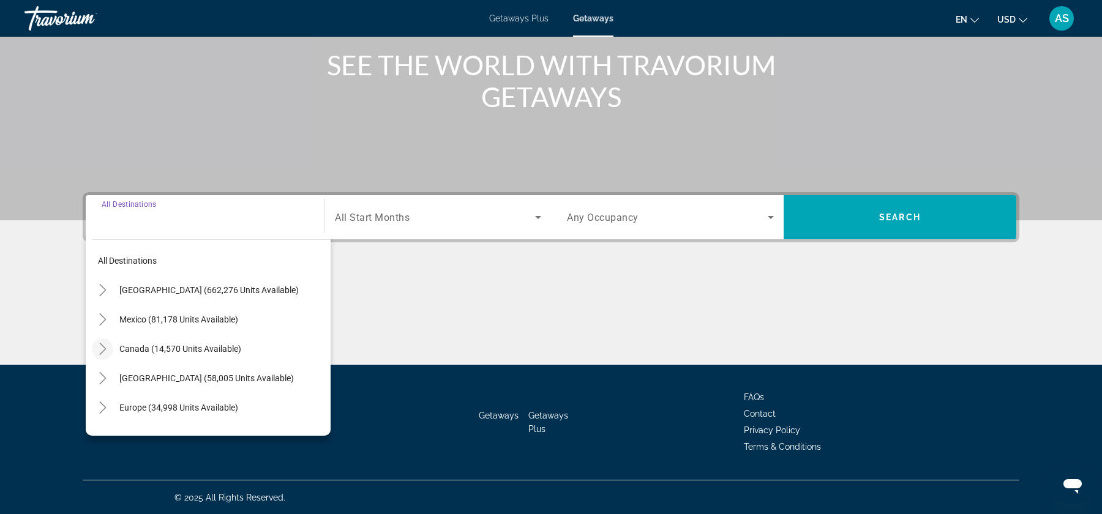
click at [96, 350] on mat-icon "Toggle Canada (14,570 units available)" at bounding box center [102, 349] width 21 height 21
click at [121, 403] on span "[GEOGRAPHIC_DATA] (7,435 units available)" at bounding box center [195, 408] width 170 height 10
type input "**********"
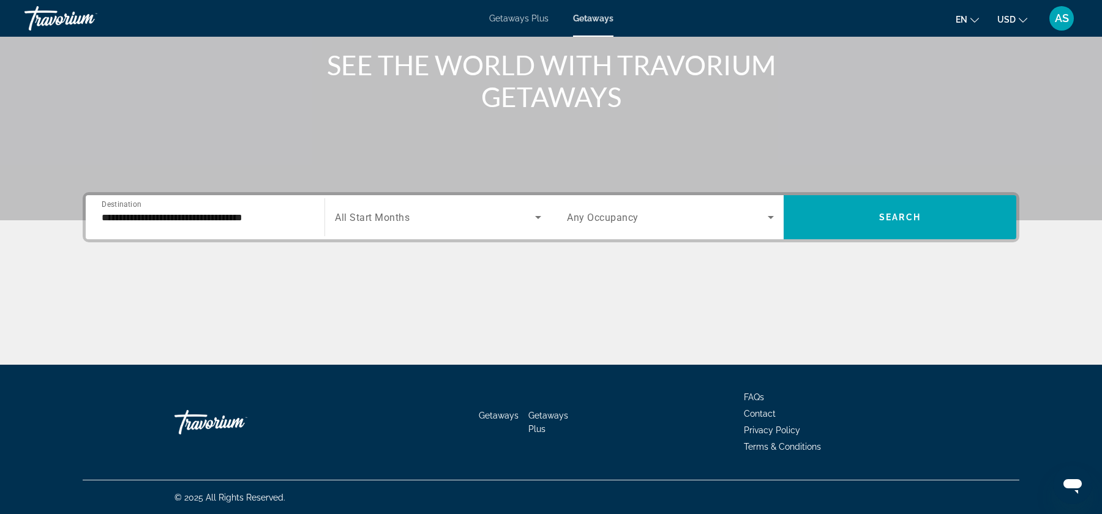
click at [555, 205] on div "Occupancy Any Occupancy" at bounding box center [667, 217] width 233 height 44
click at [531, 209] on div "Search widget" at bounding box center [438, 217] width 206 height 34
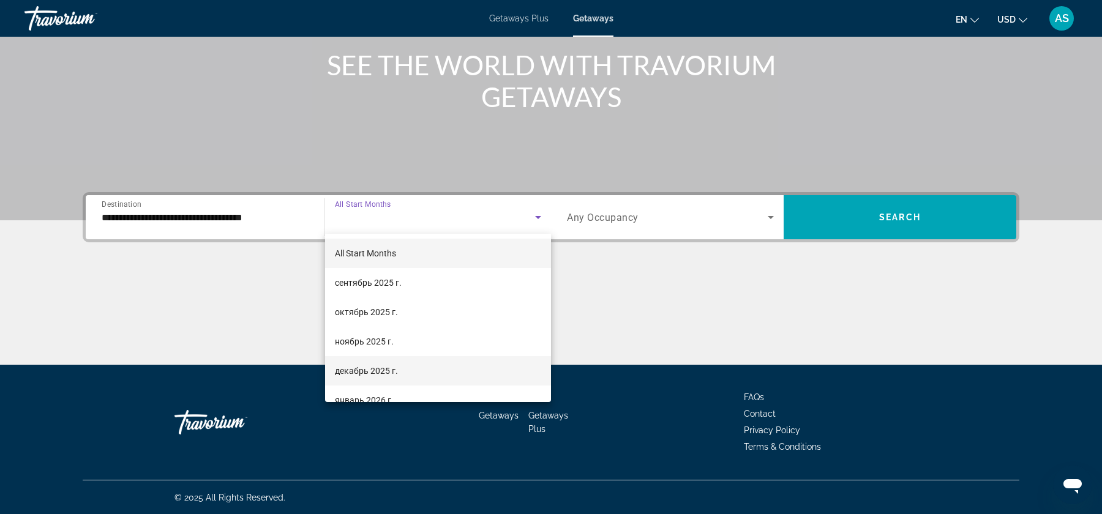
click at [402, 383] on mat-option "декабрь 2025 г." at bounding box center [438, 370] width 226 height 29
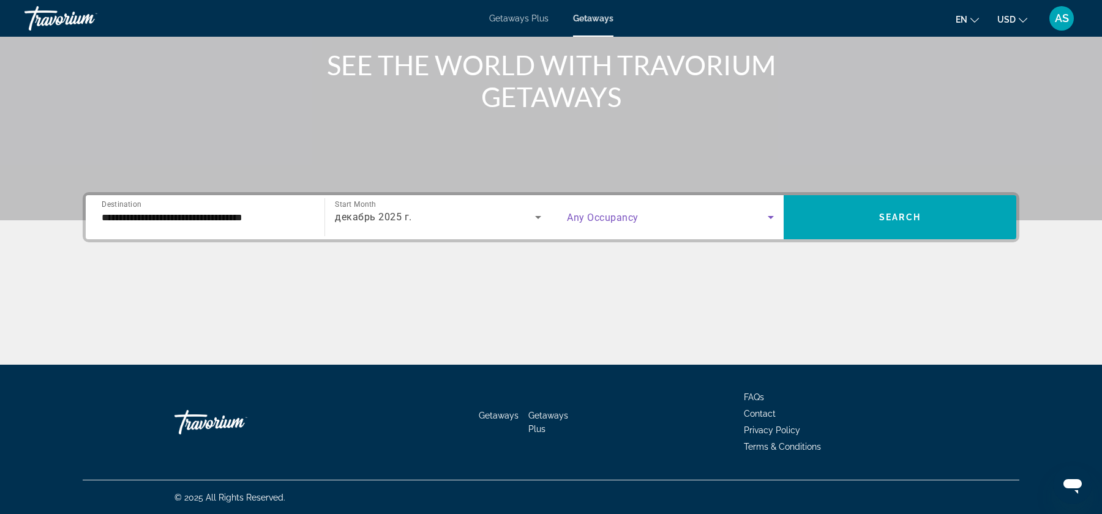
click at [771, 220] on icon "Search widget" at bounding box center [771, 217] width 15 height 15
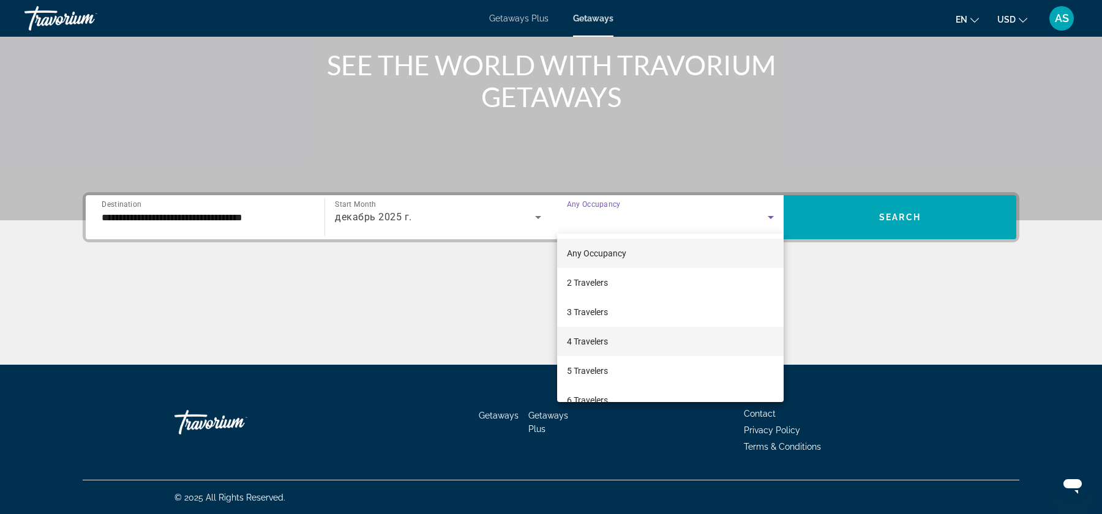
click at [625, 342] on mat-option "4 Travelers" at bounding box center [670, 341] width 227 height 29
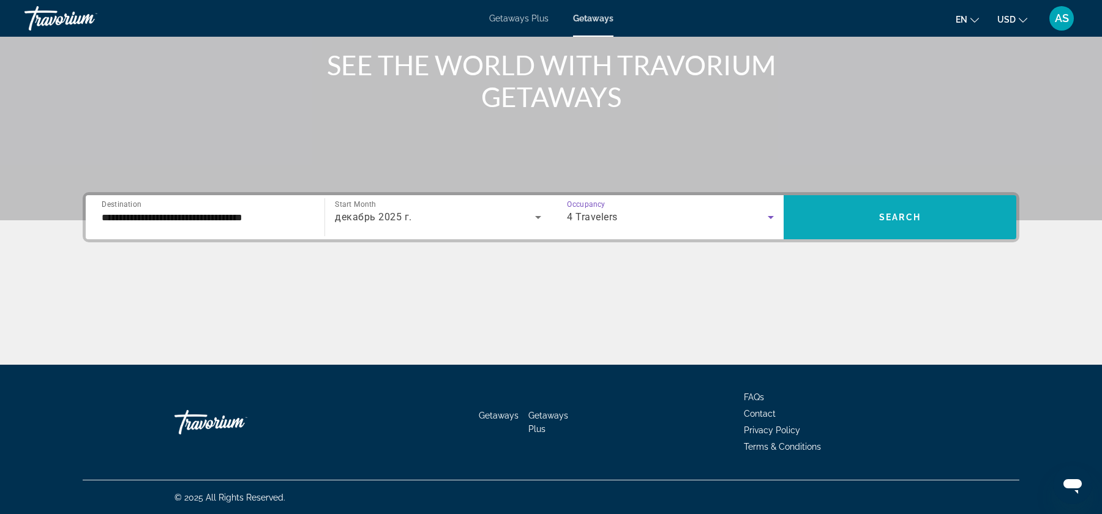
click at [903, 232] on span "Search widget" at bounding box center [900, 217] width 233 height 44
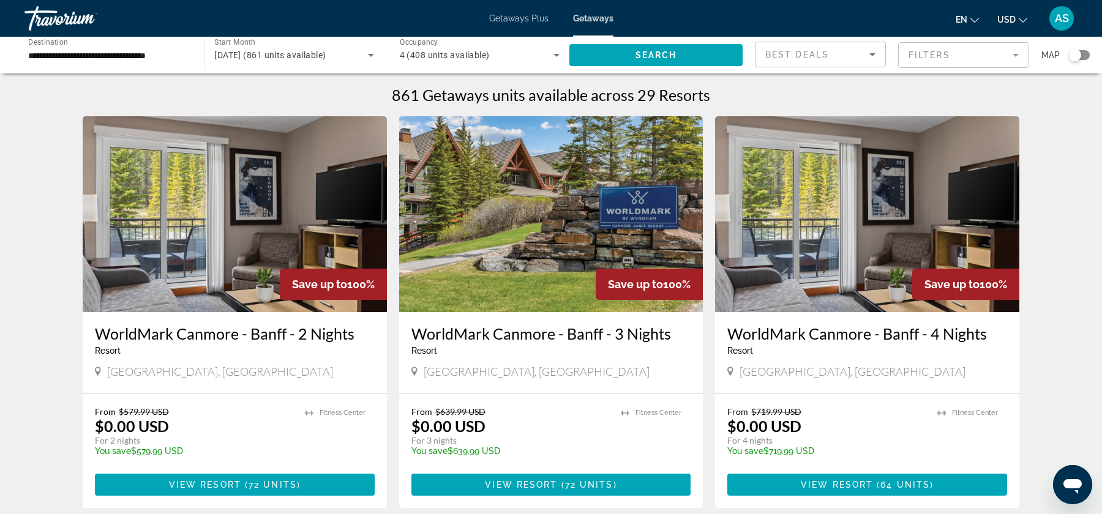
click at [1020, 17] on icon "Change currency" at bounding box center [1023, 20] width 9 height 9
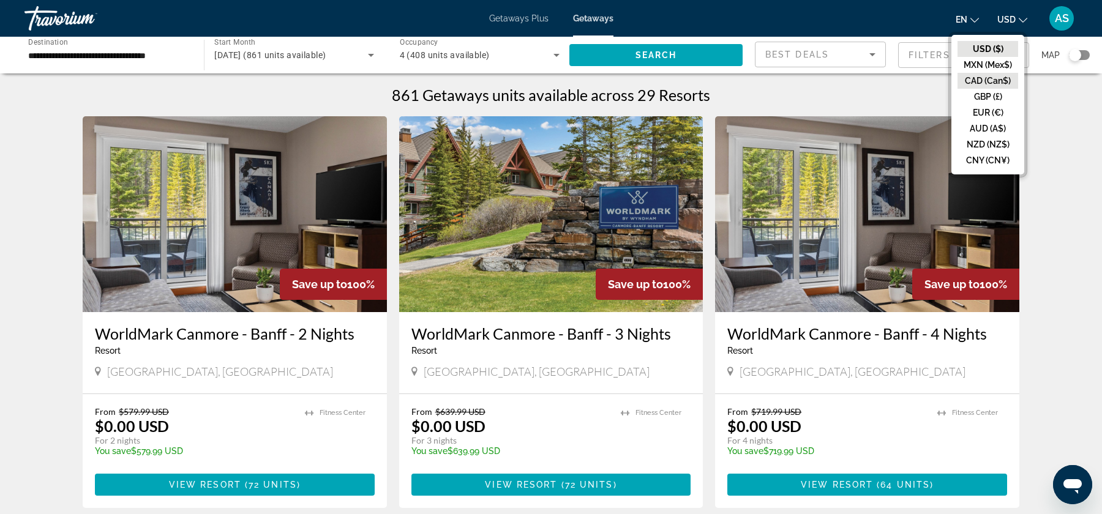
click at [993, 78] on button "CAD (Can$)" at bounding box center [988, 81] width 61 height 16
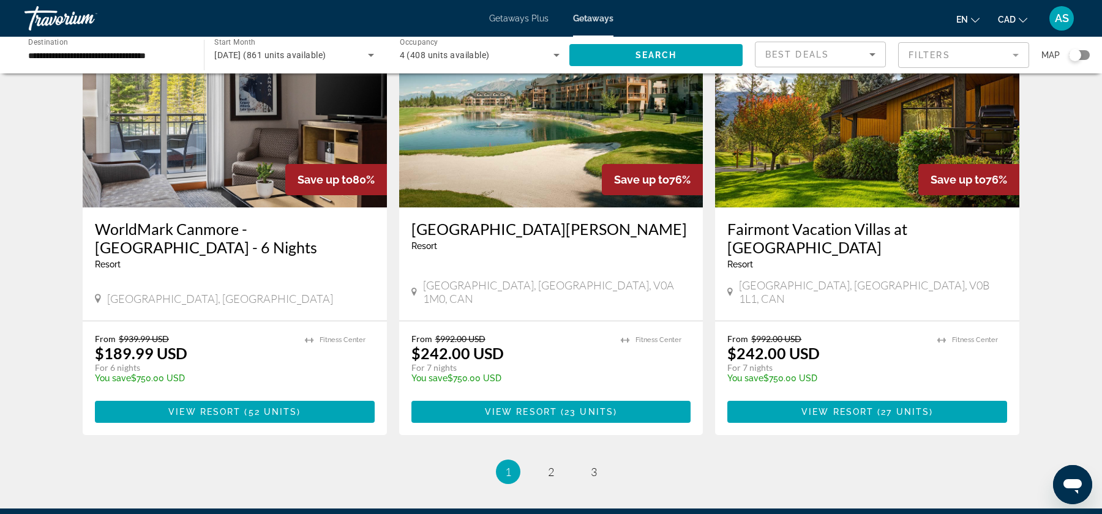
scroll to position [1406, 0]
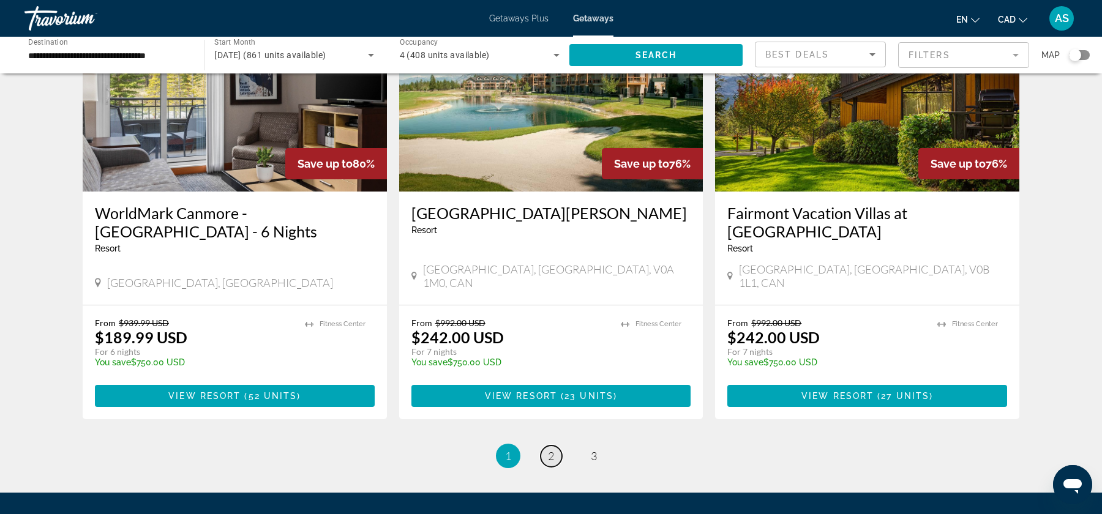
click at [555, 446] on link "page 2" at bounding box center [551, 456] width 21 height 21
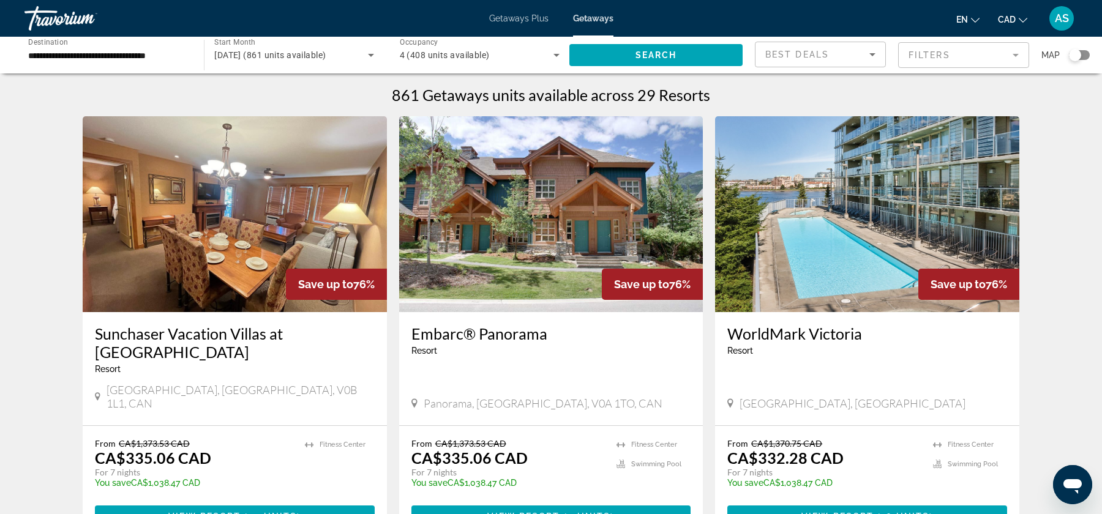
click at [1076, 56] on div "Search widget" at bounding box center [1075, 55] width 12 height 12
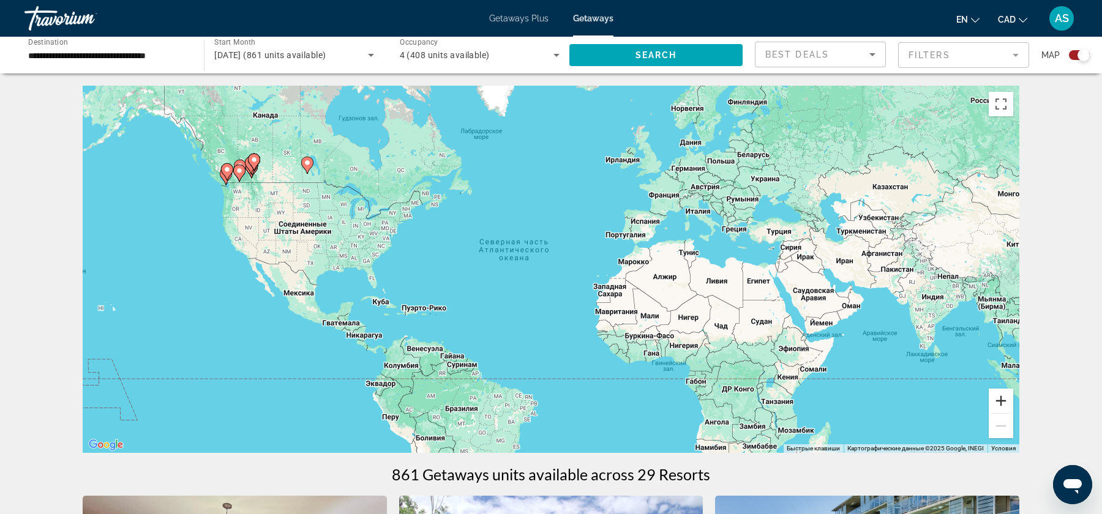
click at [1002, 404] on button "Увеличить" at bounding box center [1001, 401] width 24 height 24
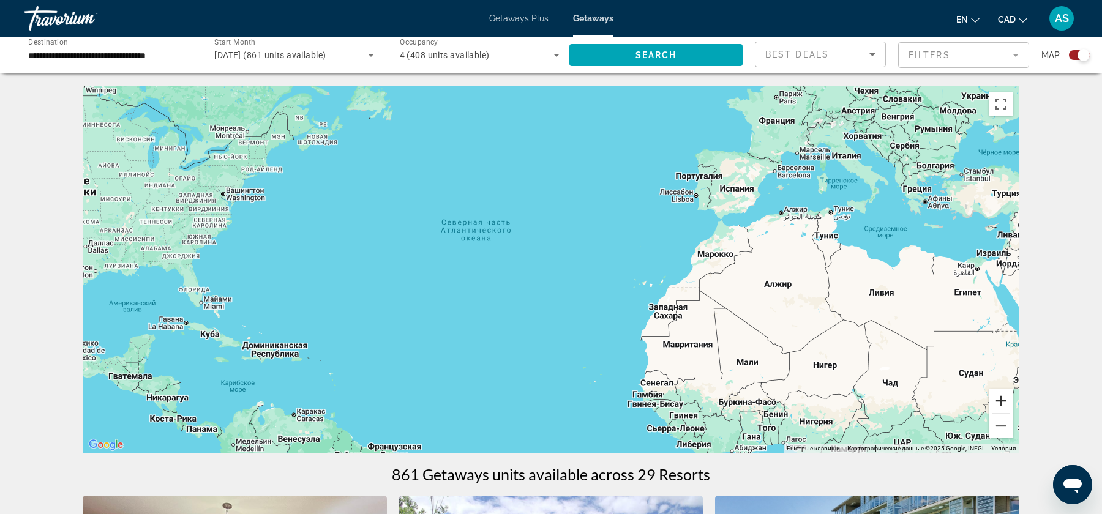
click at [1002, 404] on button "Увеличить" at bounding box center [1001, 401] width 24 height 24
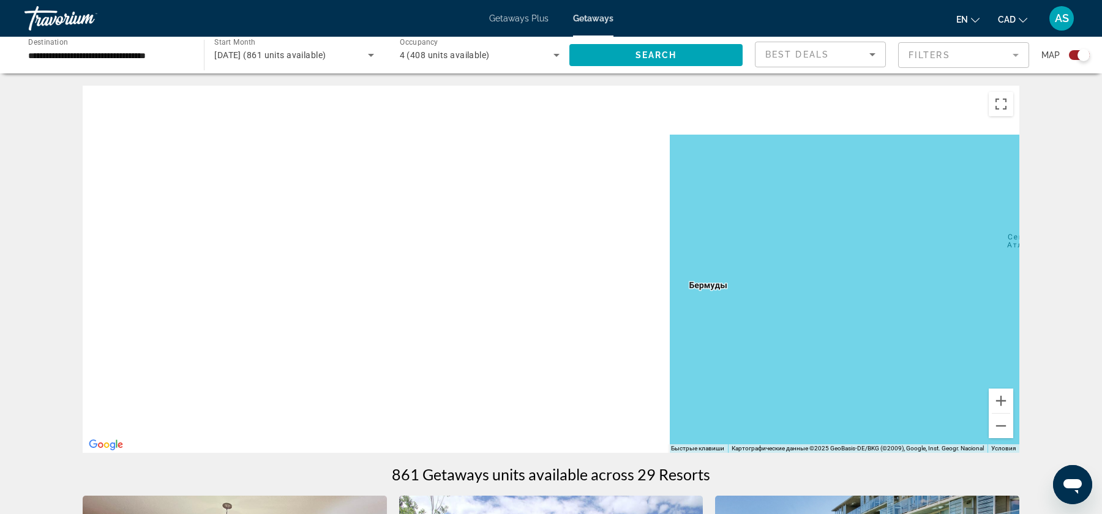
drag, startPoint x: 278, startPoint y: 259, endPoint x: 996, endPoint y: 330, distance: 721.1
click at [996, 330] on div "Main content" at bounding box center [551, 269] width 937 height 367
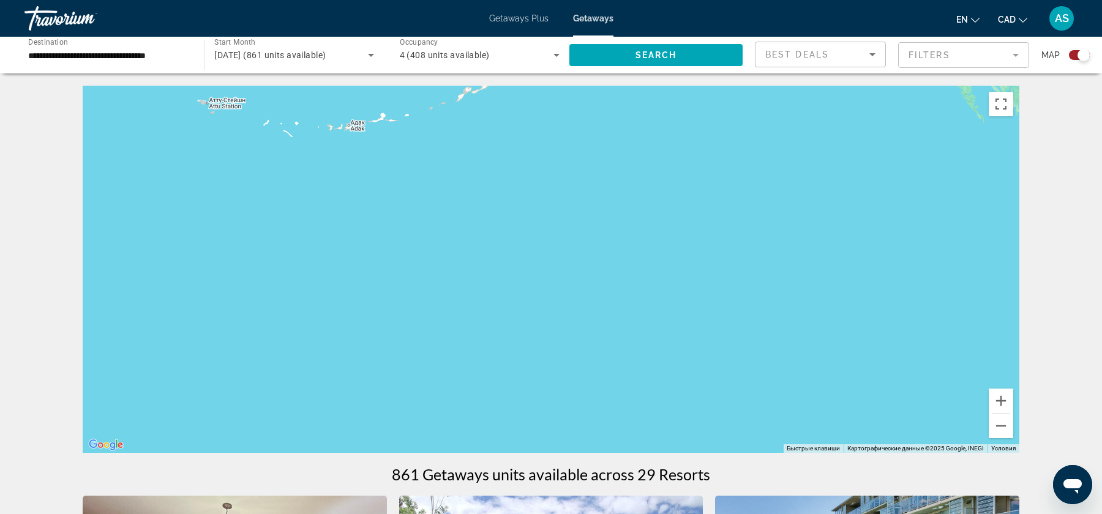
drag, startPoint x: 661, startPoint y: 138, endPoint x: 500, endPoint y: 390, distance: 298.8
click at [500, 390] on div "Чтобы активировать перетаскивание с помощью клавиатуры, нажмите Alt + Ввод. Пос…" at bounding box center [551, 269] width 937 height 367
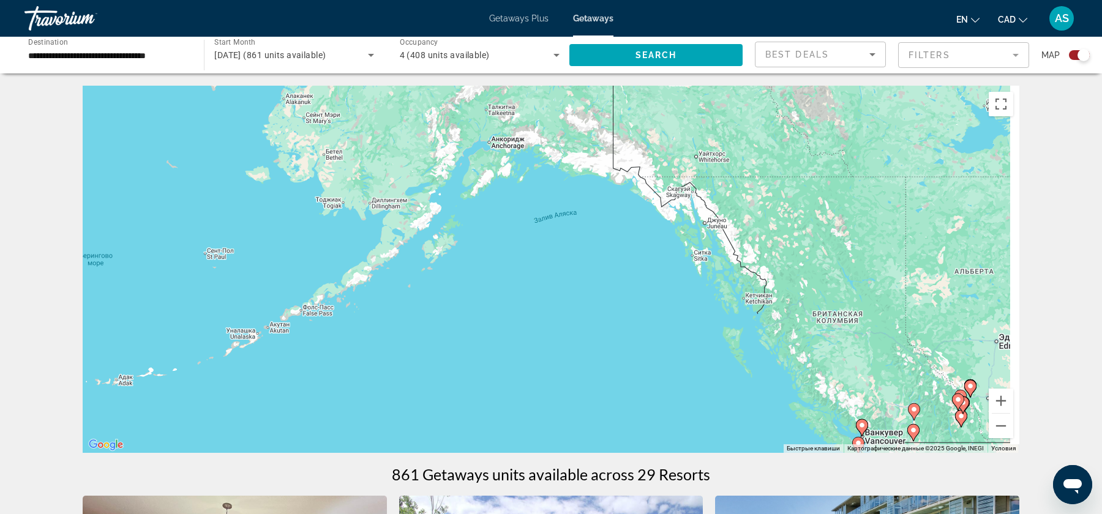
drag, startPoint x: 890, startPoint y: 222, endPoint x: 626, endPoint y: 72, distance: 303.3
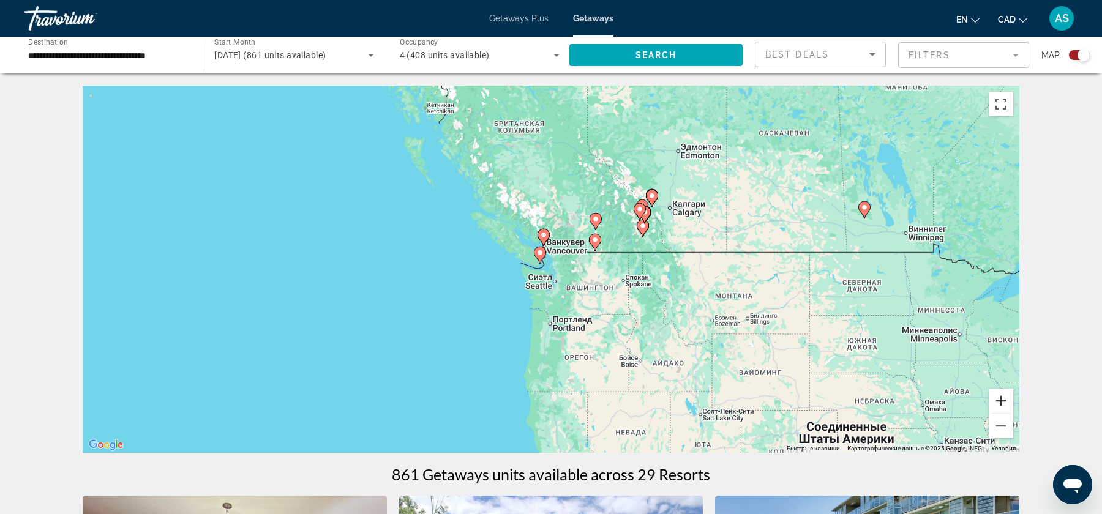
click at [1002, 398] on button "Увеличить" at bounding box center [1001, 401] width 24 height 24
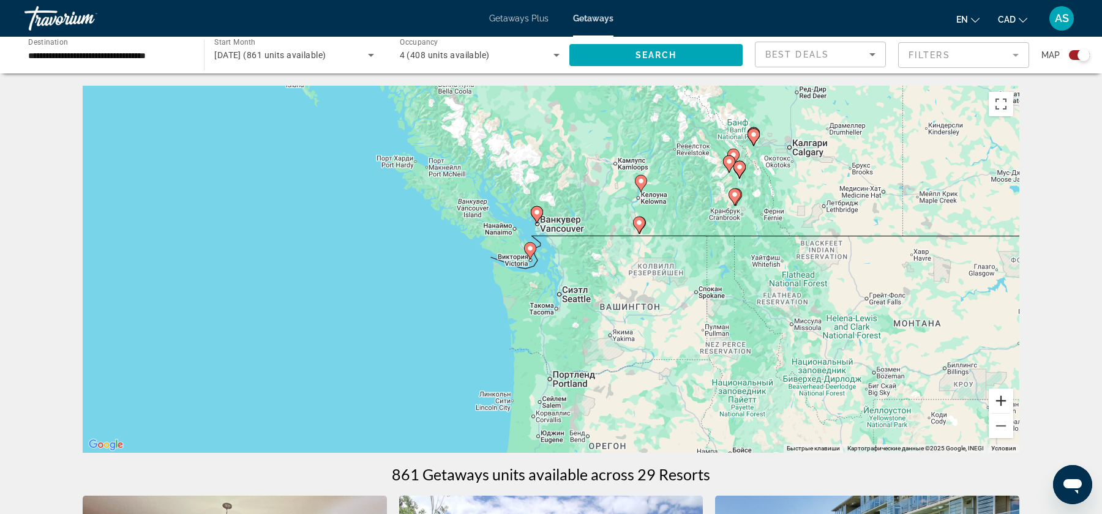
click at [1002, 398] on button "Увеличить" at bounding box center [1001, 401] width 24 height 24
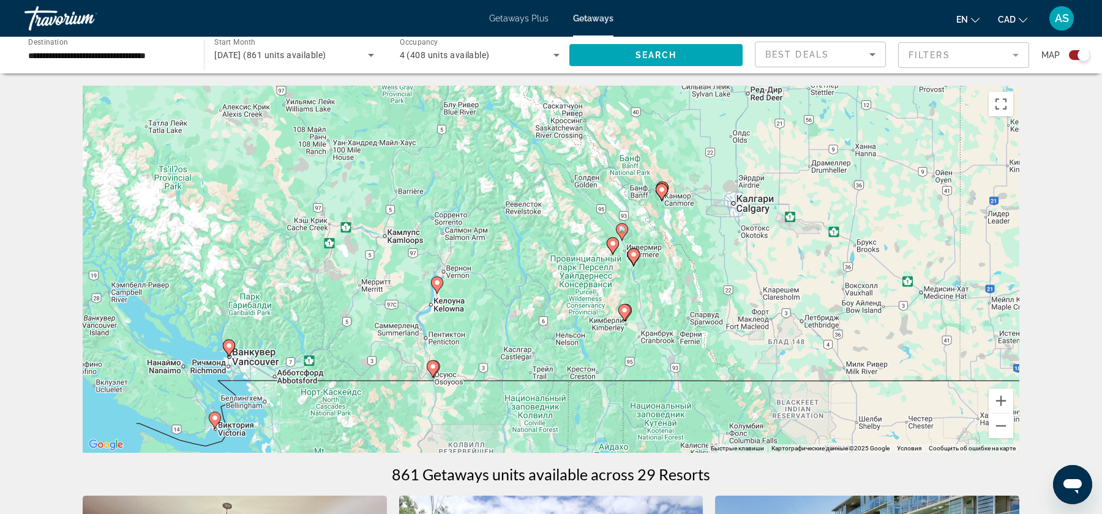
drag, startPoint x: 891, startPoint y: 171, endPoint x: 596, endPoint y: 358, distance: 349.1
click at [596, 358] on div "Чтобы активировать перетаскивание с помощью клавиатуры, нажмите Alt + Ввод. Пос…" at bounding box center [551, 269] width 937 height 367
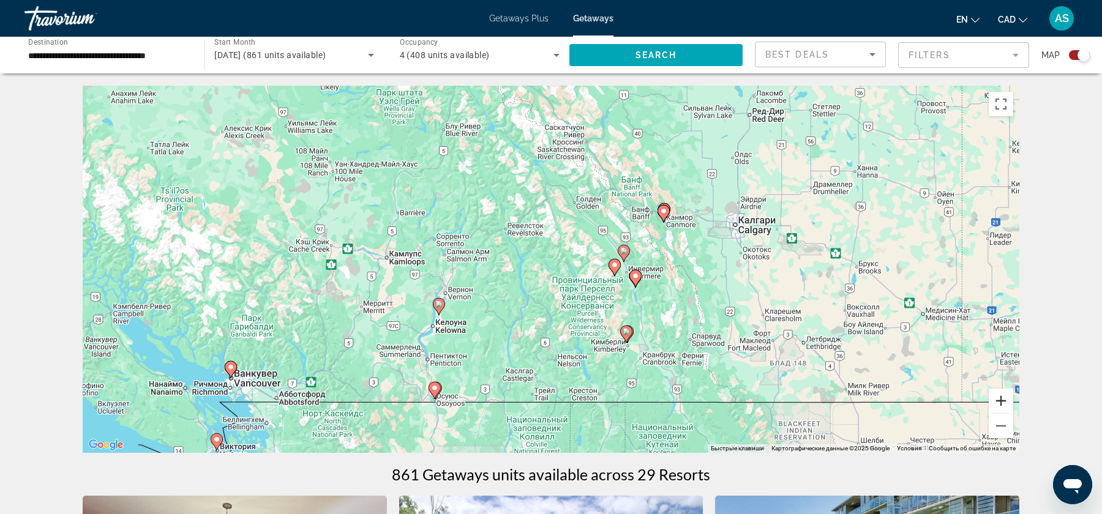
click at [1002, 398] on button "Увеличить" at bounding box center [1001, 401] width 24 height 24
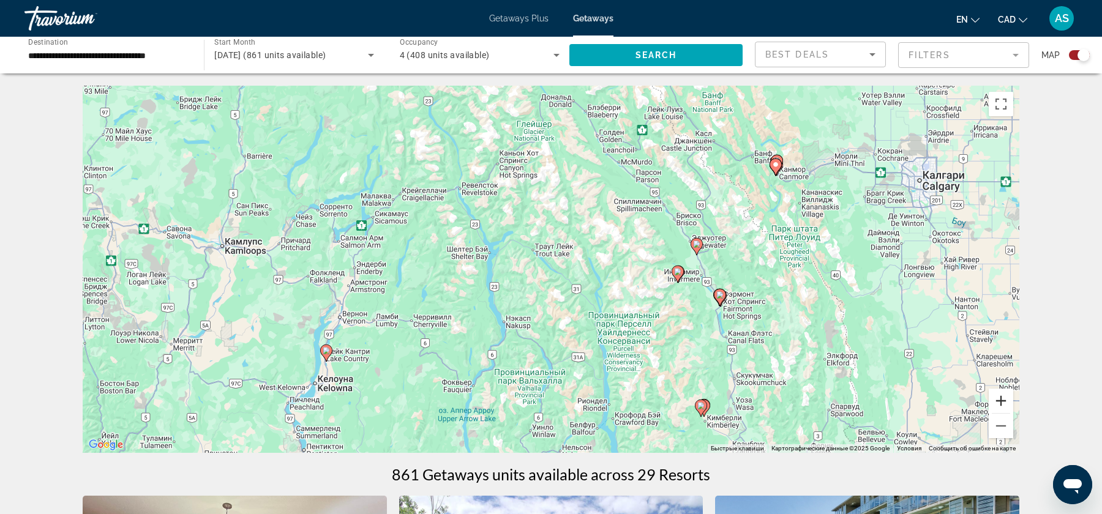
click at [1002, 398] on button "Увеличить" at bounding box center [1001, 401] width 24 height 24
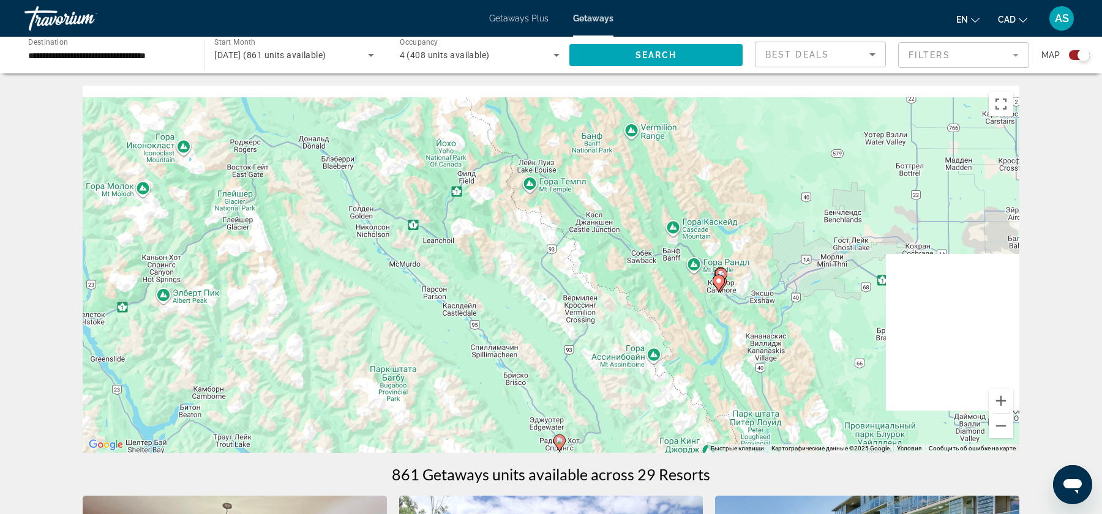
drag, startPoint x: 926, startPoint y: 199, endPoint x: 641, endPoint y: 408, distance: 353.4
click at [641, 408] on div "Чтобы активировать перетаскивание с помощью клавиатуры, нажмите Alt + Ввод. Пос…" at bounding box center [551, 269] width 937 height 367
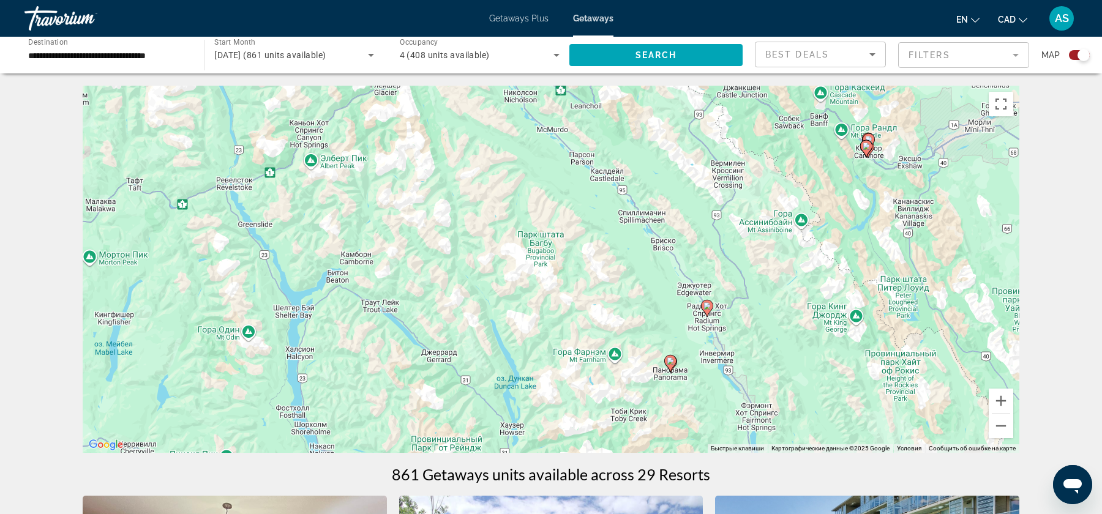
drag, startPoint x: 731, startPoint y: 392, endPoint x: 879, endPoint y: 258, distance: 199.4
click at [879, 258] on div "Чтобы активировать перетаскивание с помощью клавиатуры, нажмите Alt + Ввод. Пос…" at bounding box center [551, 269] width 937 height 367
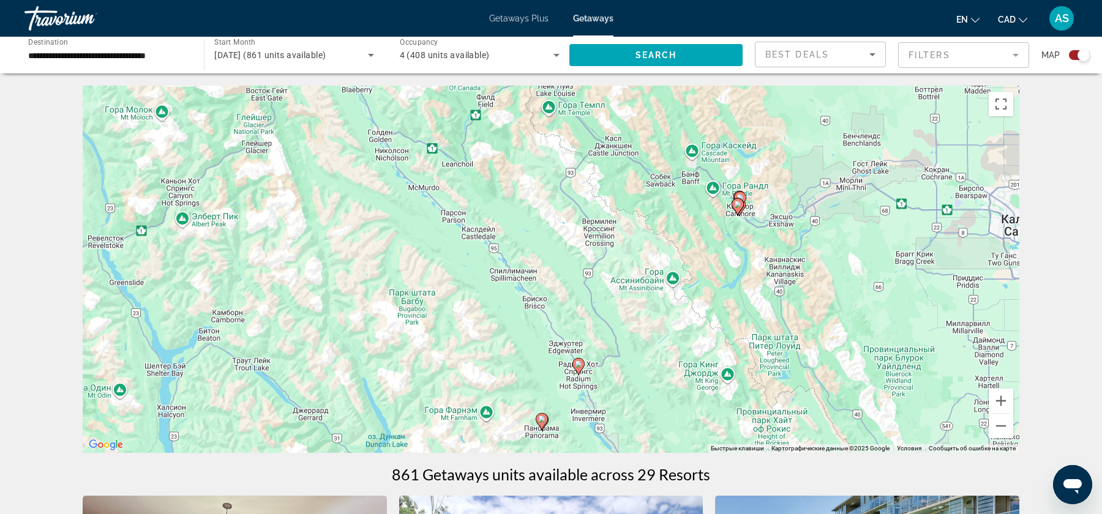
drag, startPoint x: 811, startPoint y: 321, endPoint x: 681, endPoint y: 378, distance: 140.9
click at [681, 378] on div "Чтобы активировать перетаскивание с помощью клавиатуры, нажмите Alt + Ввод. Пос…" at bounding box center [551, 269] width 937 height 367
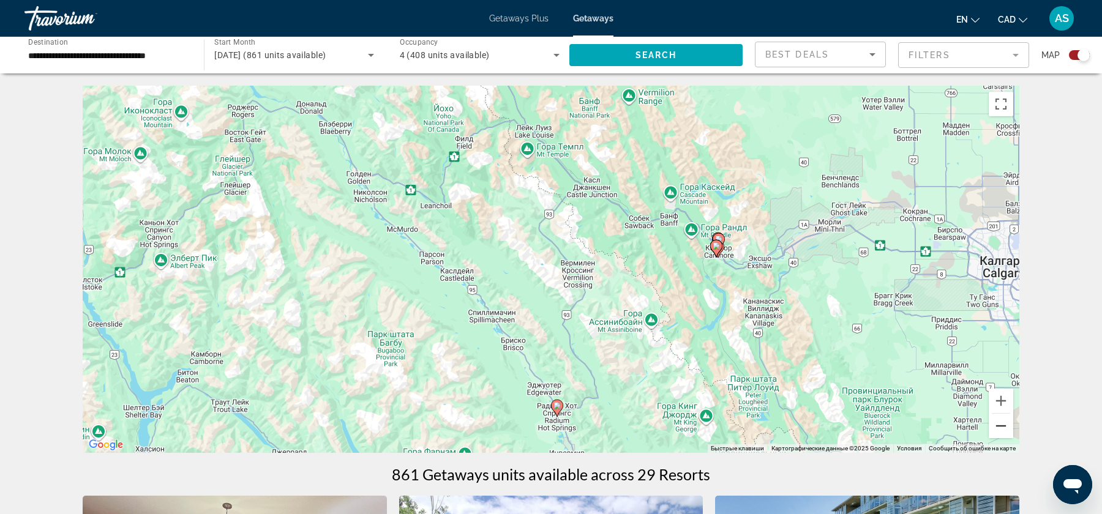
click at [1007, 427] on button "Уменьшить" at bounding box center [1001, 426] width 24 height 24
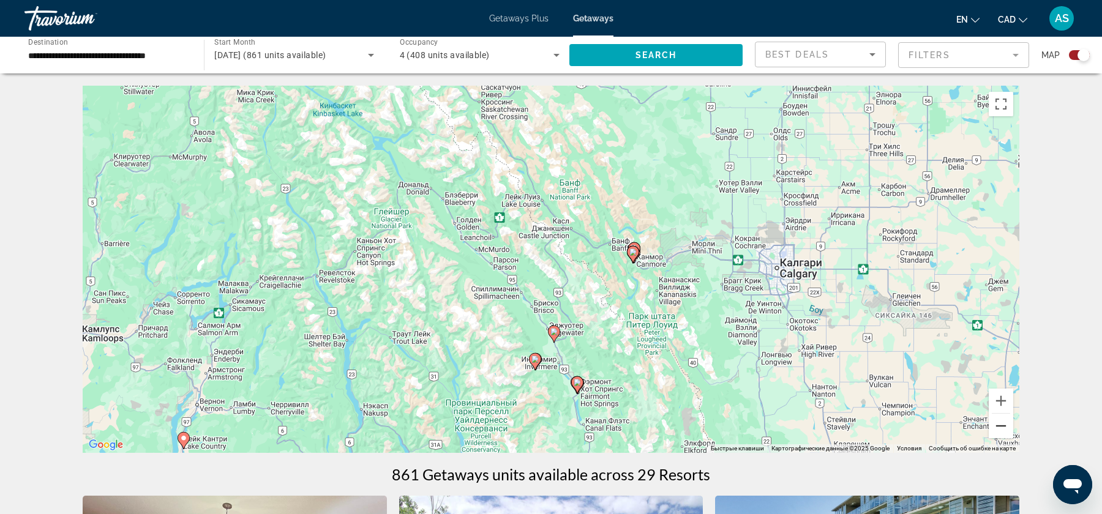
click at [1001, 427] on button "Уменьшить" at bounding box center [1001, 426] width 24 height 24
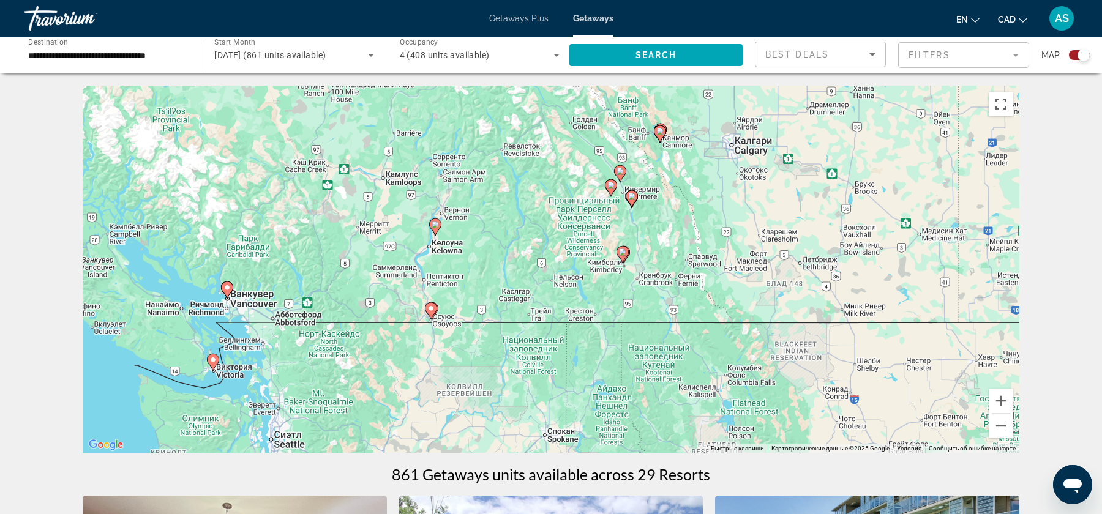
drag, startPoint x: 443, startPoint y: 366, endPoint x: 510, endPoint y: 241, distance: 141.1
click at [510, 241] on div "Чтобы активировать перетаскивание с помощью клавиатуры, нажмите Alt + Ввод. Пос…" at bounding box center [551, 269] width 937 height 367
click at [508, 18] on span "Getaways Plus" at bounding box center [518, 18] width 59 height 10
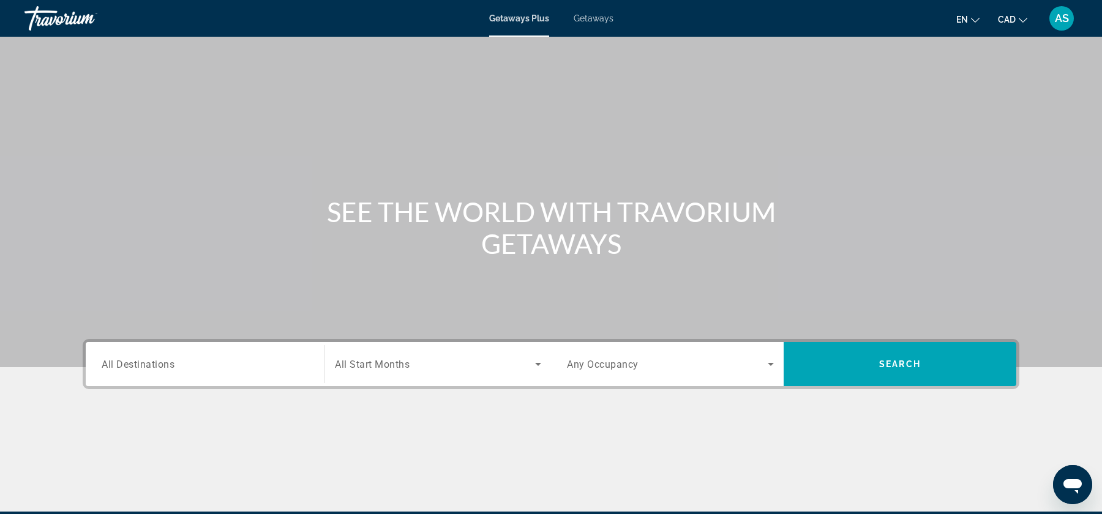
click at [574, 27] on div "Getaways Plus Getaways en English Español Français Italiano Português русский C…" at bounding box center [551, 18] width 1102 height 32
click at [595, 20] on span "Getaways" at bounding box center [594, 18] width 40 height 10
click at [143, 356] on div "Search widget" at bounding box center [205, 364] width 207 height 35
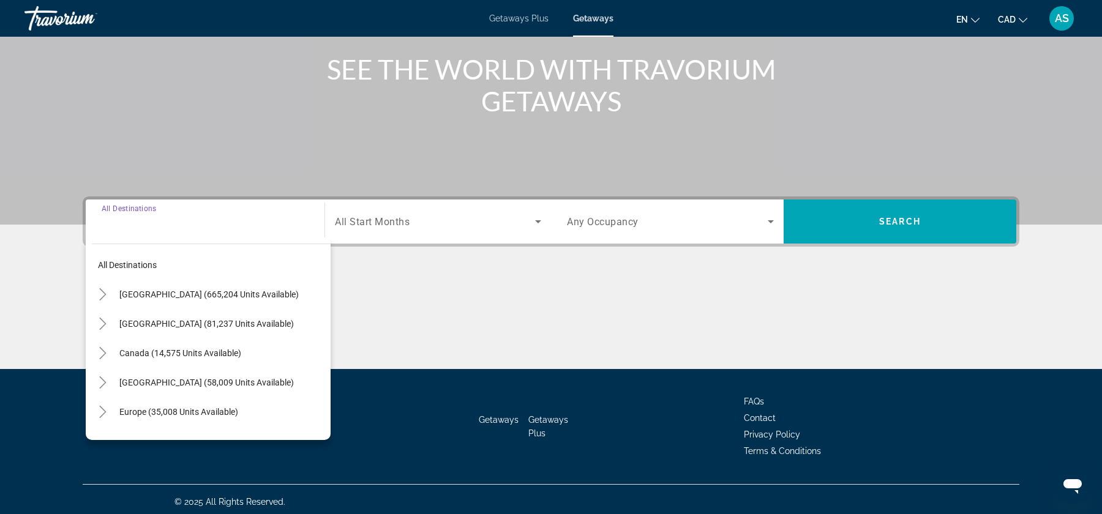
scroll to position [147, 0]
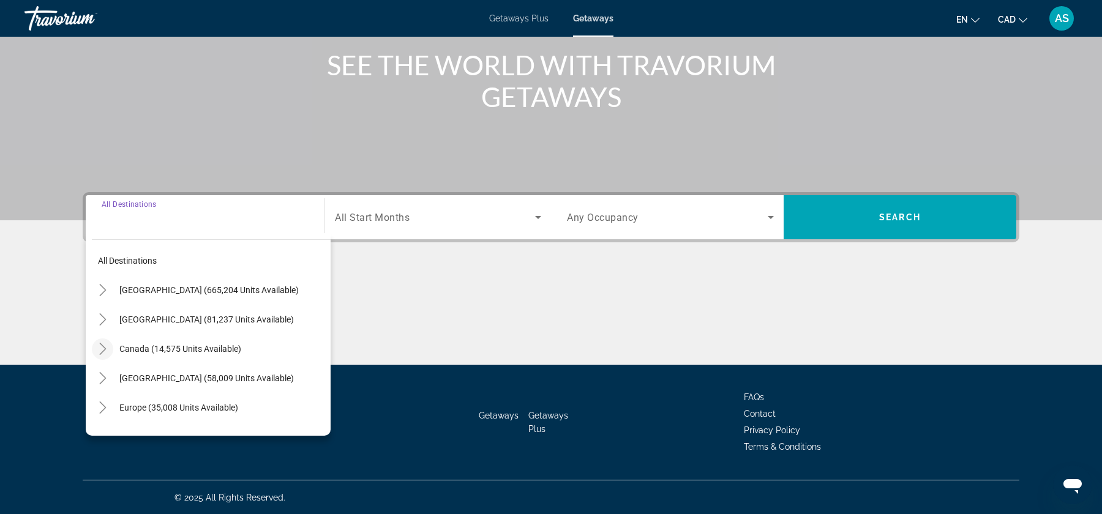
click at [101, 341] on mat-icon "Toggle Canada (14,575 units available)" at bounding box center [102, 349] width 21 height 21
click at [113, 405] on span "[GEOGRAPHIC_DATA] (7,437 units available)" at bounding box center [195, 408] width 170 height 10
type input "**********"
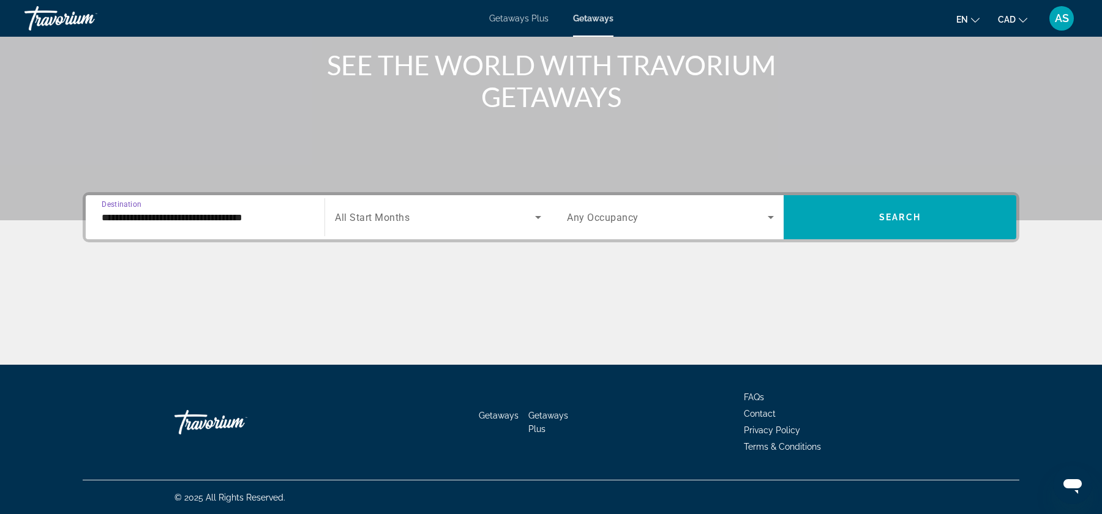
click at [507, 210] on span "Search widget" at bounding box center [435, 217] width 200 height 15
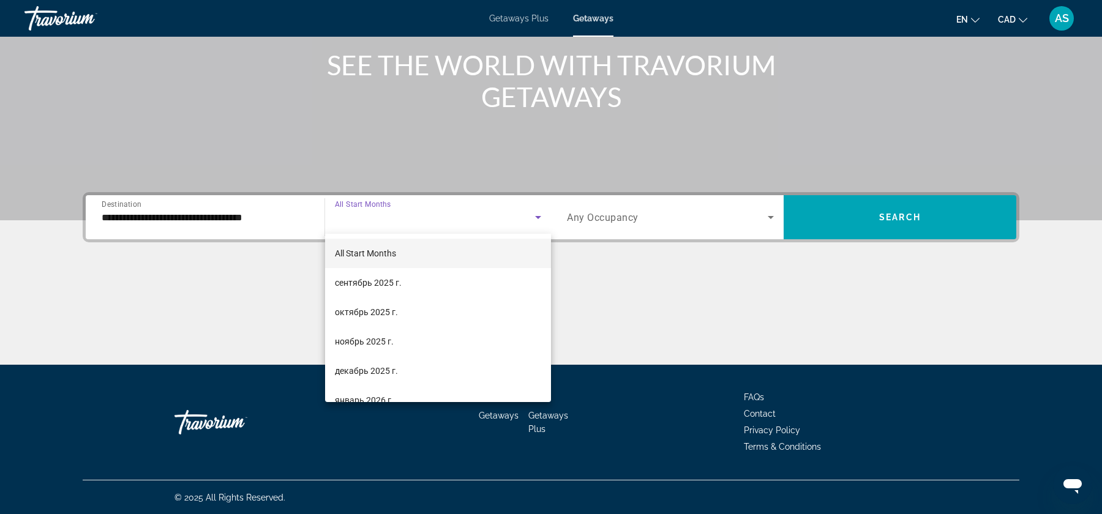
click at [442, 218] on div at bounding box center [551, 257] width 1102 height 514
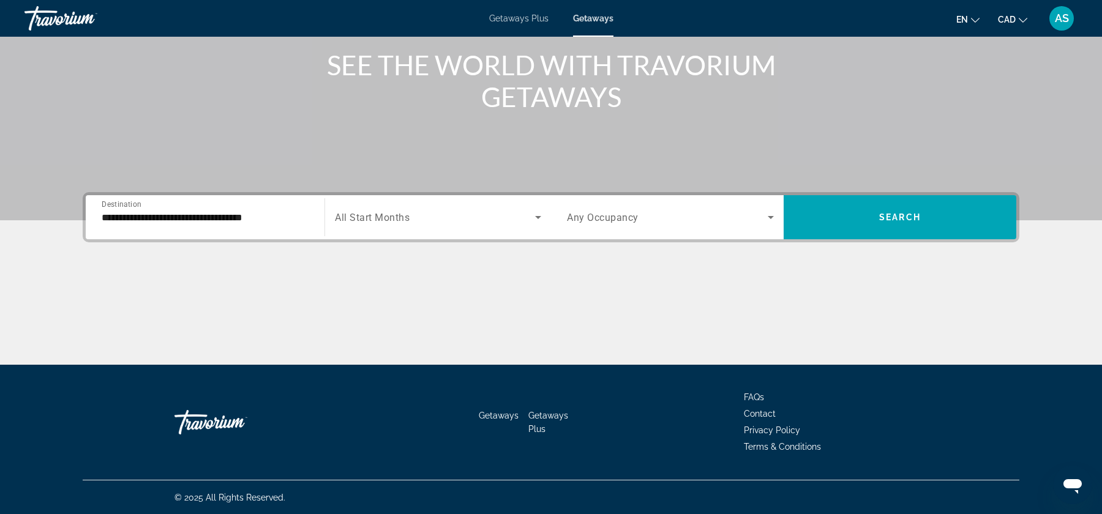
click at [442, 218] on span "Search widget" at bounding box center [435, 217] width 200 height 15
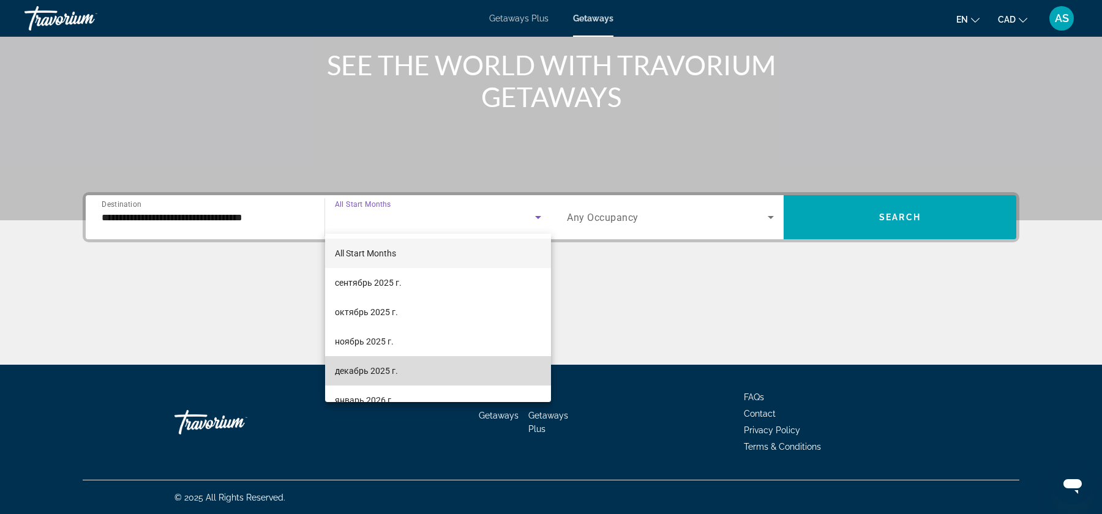
click at [411, 379] on mat-option "декабрь 2025 г." at bounding box center [438, 370] width 226 height 29
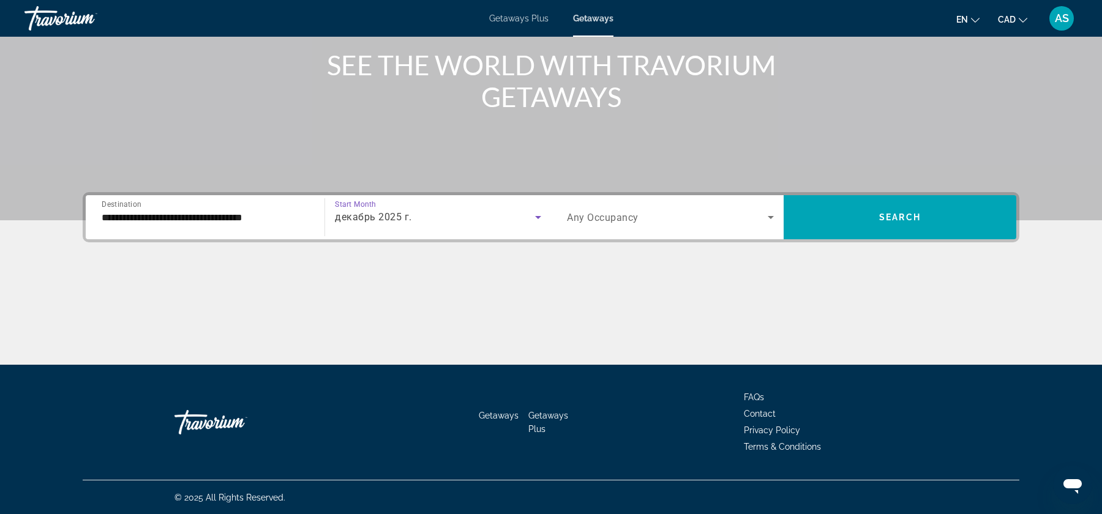
click at [658, 237] on div "Occupancy Any Occupancy" at bounding box center [670, 217] width 227 height 44
click at [461, 234] on div "декабрь 2025 г." at bounding box center [438, 217] width 206 height 34
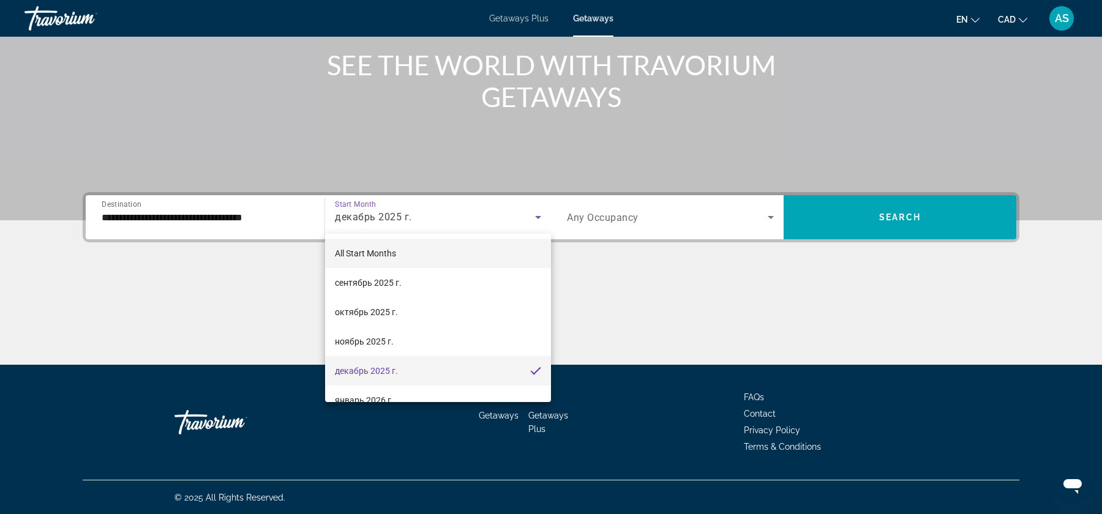
click at [434, 248] on mat-option "All Start Months" at bounding box center [438, 253] width 226 height 29
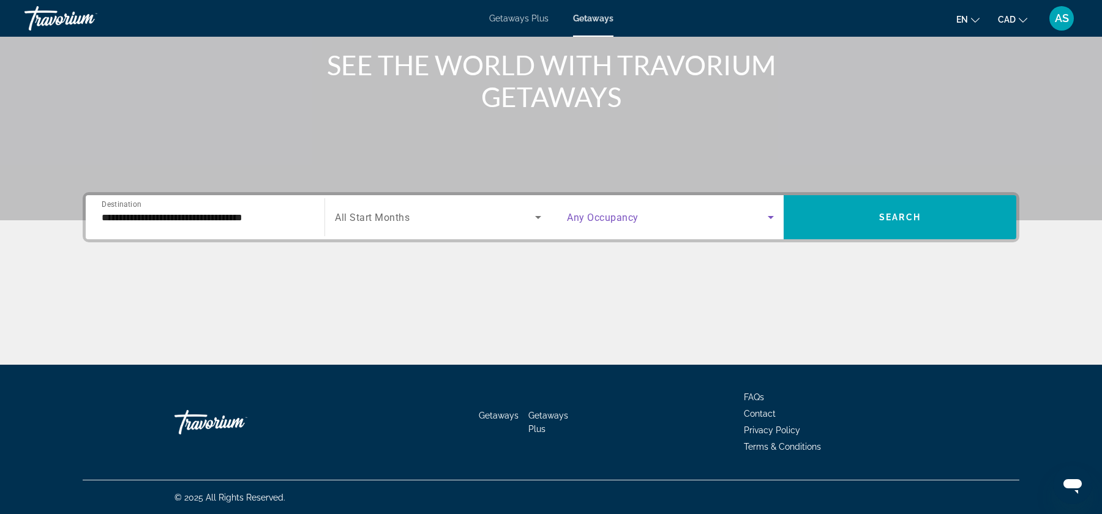
click at [746, 212] on span "Search widget" at bounding box center [667, 217] width 201 height 15
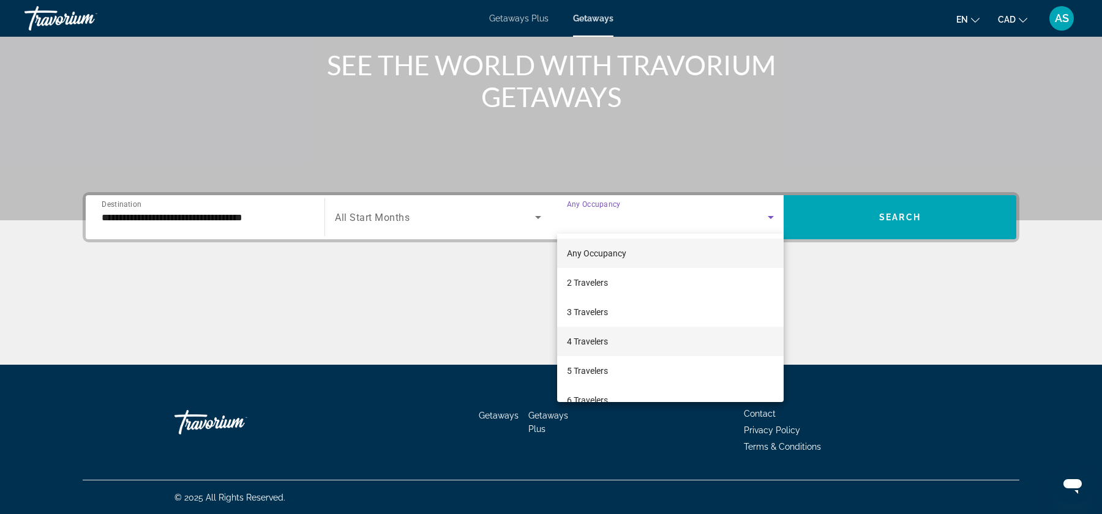
click at [713, 343] on mat-option "4 Travelers" at bounding box center [670, 341] width 227 height 29
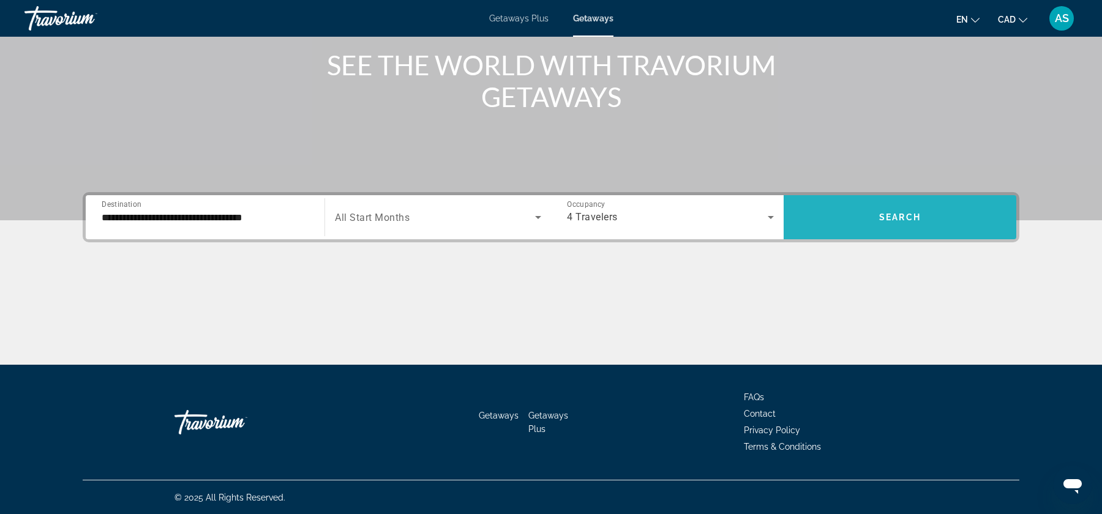
click at [877, 233] on span "Search widget" at bounding box center [900, 217] width 233 height 44
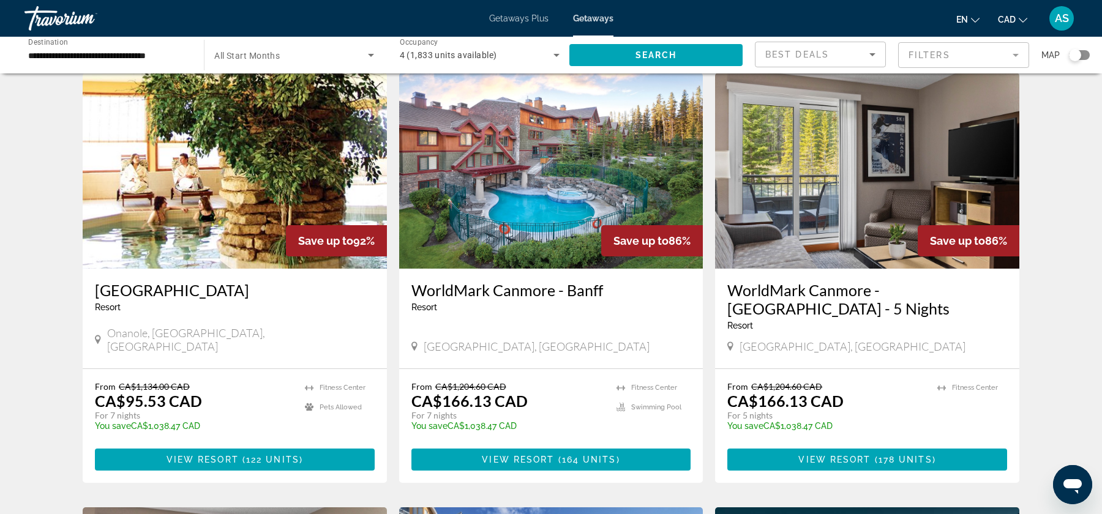
scroll to position [896, 0]
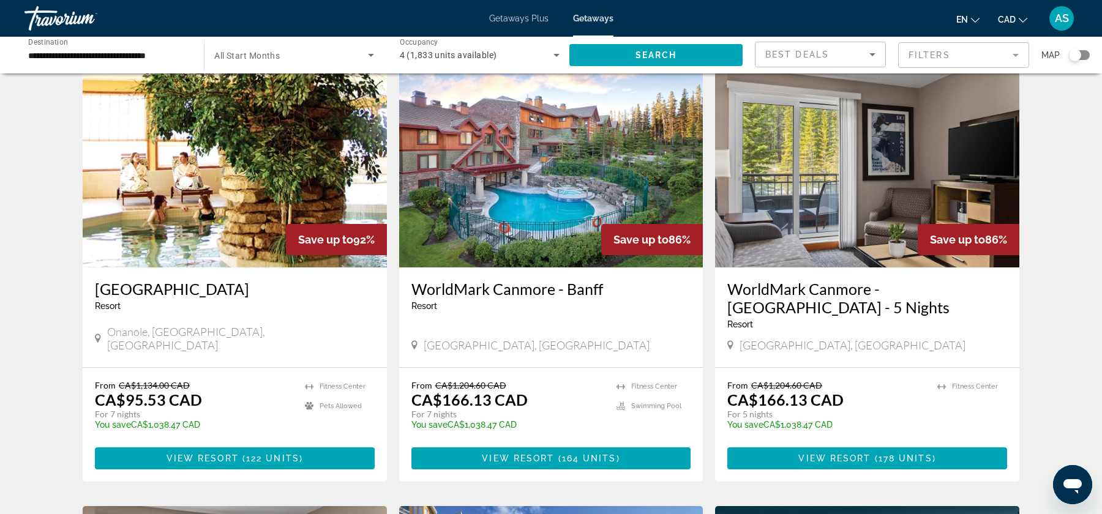
click at [540, 207] on img "Main content" at bounding box center [551, 170] width 304 height 196
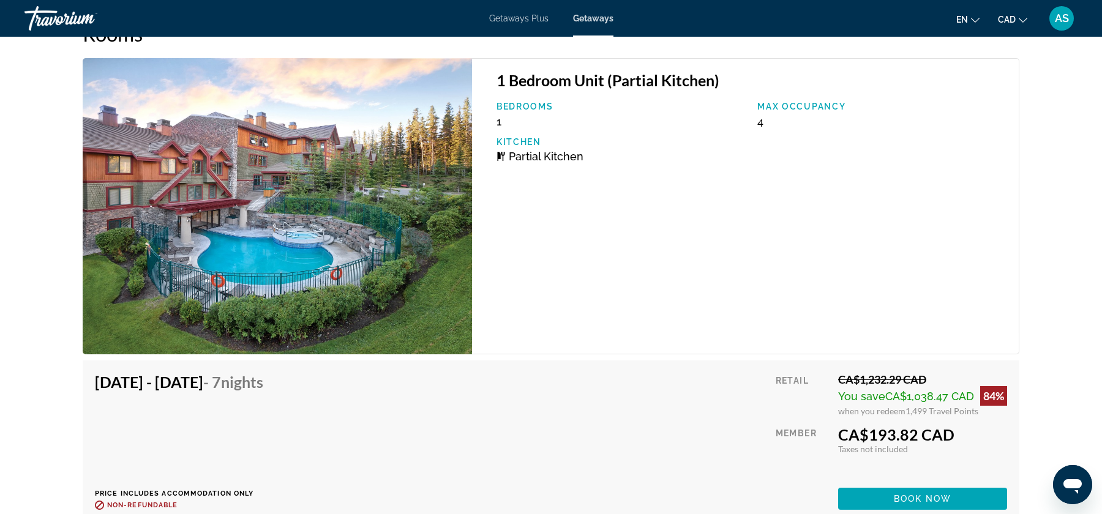
scroll to position [2158, 0]
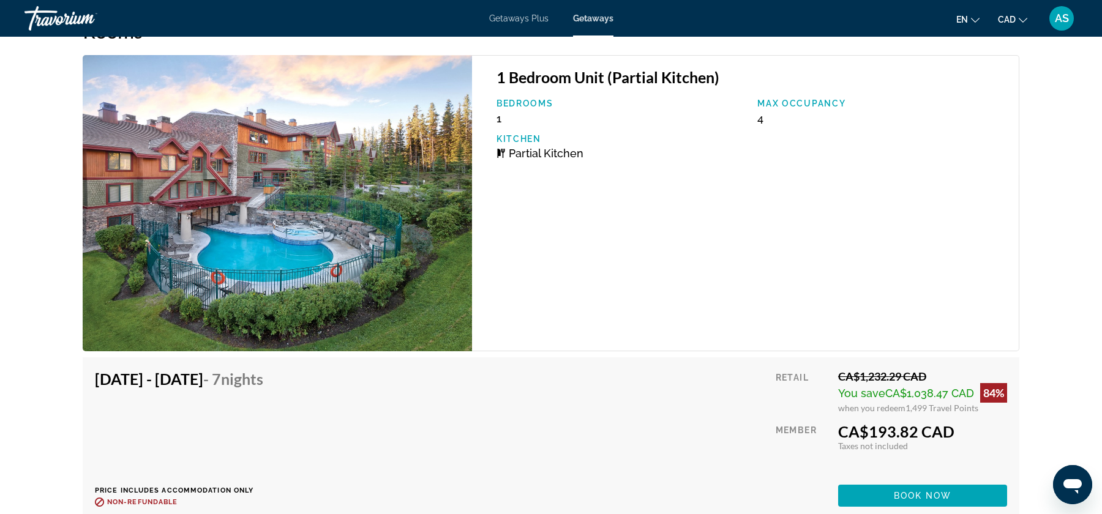
drag, startPoint x: 839, startPoint y: 384, endPoint x: 978, endPoint y: 388, distance: 139.0
click at [978, 403] on div "when you redeem 1,499 Travel Points" at bounding box center [922, 408] width 169 height 10
drag, startPoint x: 838, startPoint y: 423, endPoint x: 913, endPoint y: 422, distance: 75.3
click at [913, 441] on div "Taxes included Taxes not included" at bounding box center [922, 446] width 169 height 10
click at [917, 441] on div "Taxes included Taxes not included" at bounding box center [922, 446] width 169 height 10
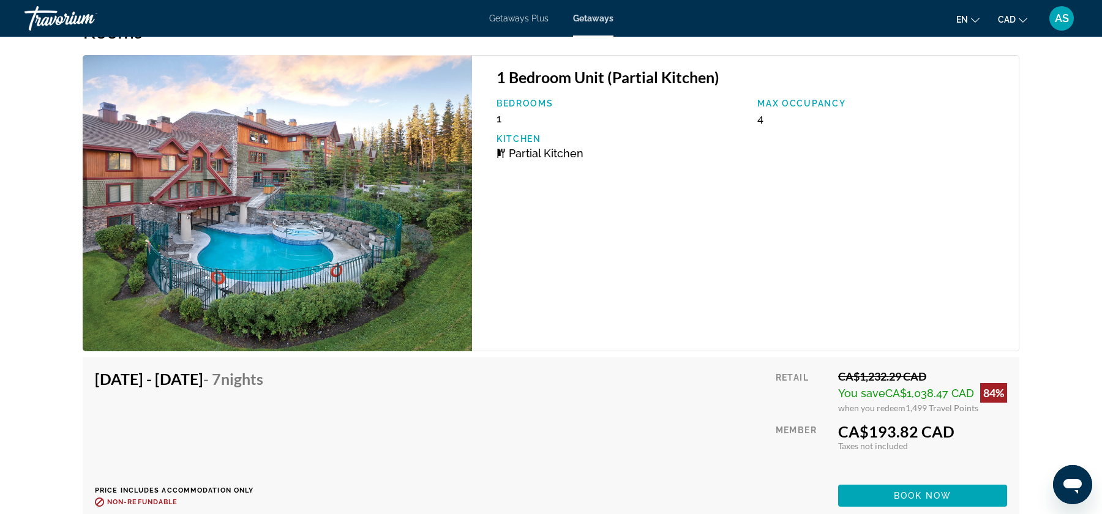
click at [895, 441] on span "Taxes not included" at bounding box center [873, 446] width 70 height 10
click at [903, 441] on span "Taxes not included" at bounding box center [873, 446] width 70 height 10
drag, startPoint x: 914, startPoint y: 422, endPoint x: 839, endPoint y: 427, distance: 74.2
click at [839, 441] on div "Taxes included Taxes not included" at bounding box center [922, 446] width 169 height 10
click at [853, 429] on div "Retail CA$1,232.29 CAD You save CA$1,038.47 CAD 84% when you redeem 1,499 Trave…" at bounding box center [891, 438] width 231 height 137
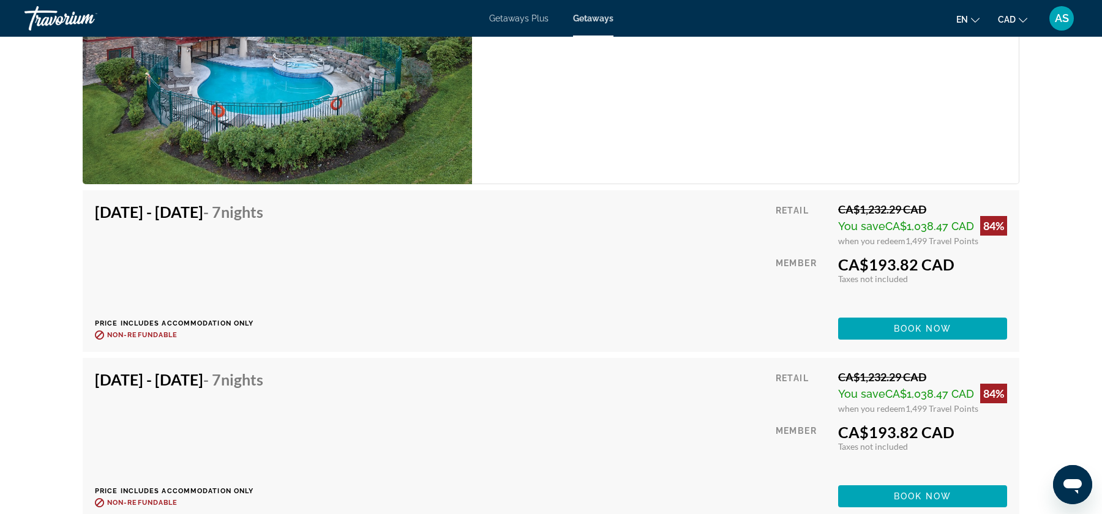
scroll to position [2326, 0]
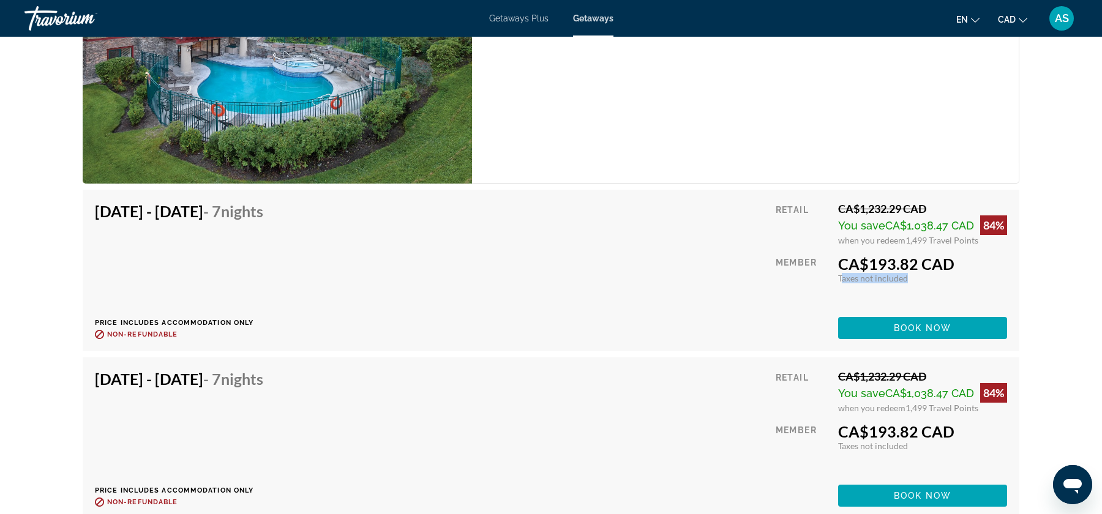
drag, startPoint x: 840, startPoint y: 252, endPoint x: 914, endPoint y: 257, distance: 74.3
click at [914, 273] on div "Taxes included Taxes not included" at bounding box center [922, 278] width 169 height 10
drag, startPoint x: 912, startPoint y: 255, endPoint x: 832, endPoint y: 251, distance: 79.7
click at [832, 251] on div "Retail CA$1,232.29 CAD You save CA$1,038.47 CAD 84% when you redeem 1,499 Trave…" at bounding box center [891, 270] width 231 height 137
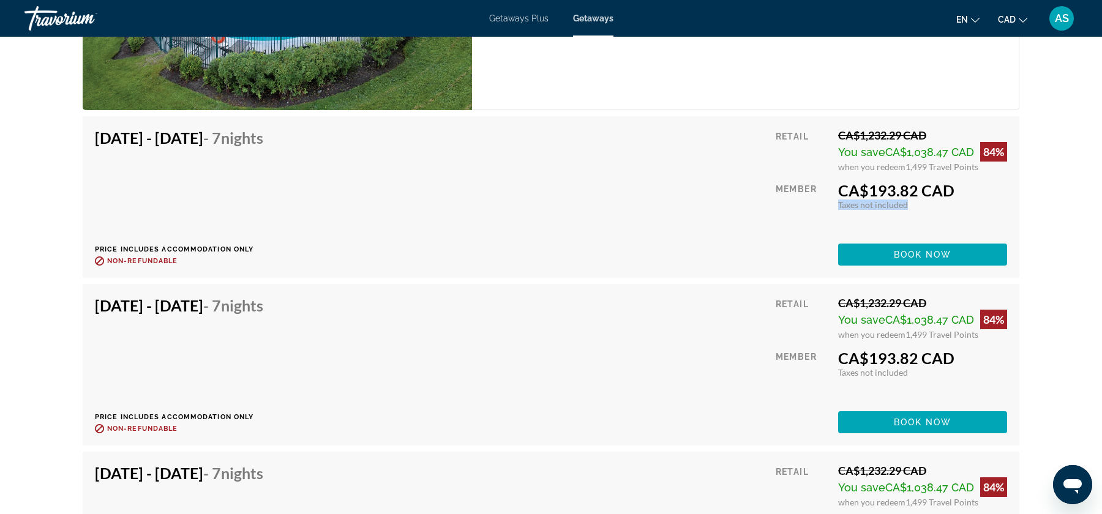
scroll to position [2404, 0]
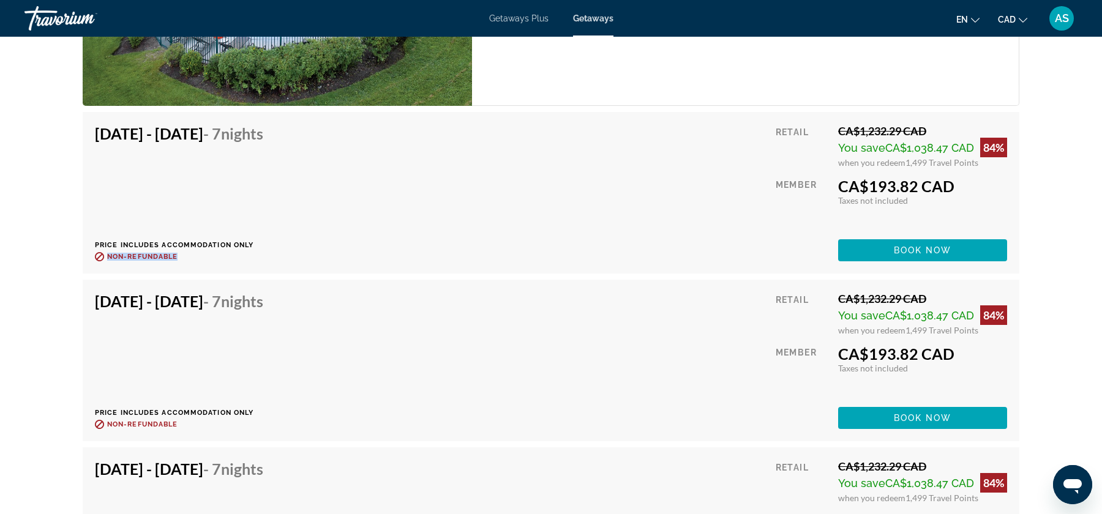
drag, startPoint x: 108, startPoint y: 228, endPoint x: 200, endPoint y: 236, distance: 92.7
click at [198, 252] on p "Non-refundable" at bounding box center [184, 256] width 178 height 9
click at [255, 252] on p "Non-refundable" at bounding box center [184, 256] width 178 height 9
drag, startPoint x: 834, startPoint y: 138, endPoint x: 986, endPoint y: 146, distance: 152.7
click at [986, 146] on div "Retail CA$1,232.29 CAD You save CA$1,038.47 CAD 84% when you redeem 1,499 Trave…" at bounding box center [891, 192] width 231 height 137
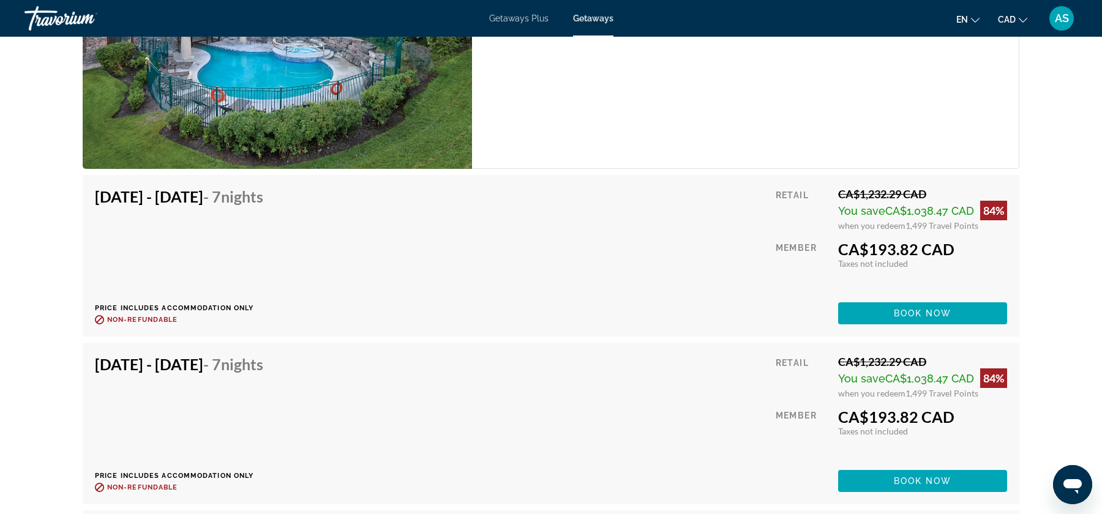
scroll to position [2344, 0]
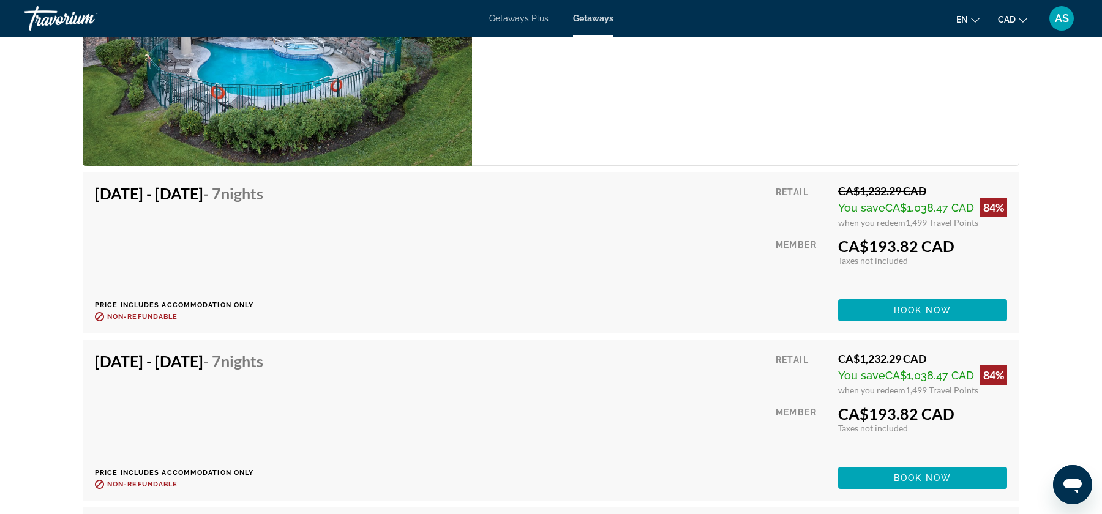
drag, startPoint x: 836, startPoint y: 201, endPoint x: 986, endPoint y: 206, distance: 150.1
click at [986, 206] on div "Retail CA$1,232.29 CAD You save CA$1,038.47 CAD 84% when you redeem 1,499 Trave…" at bounding box center [891, 252] width 231 height 137
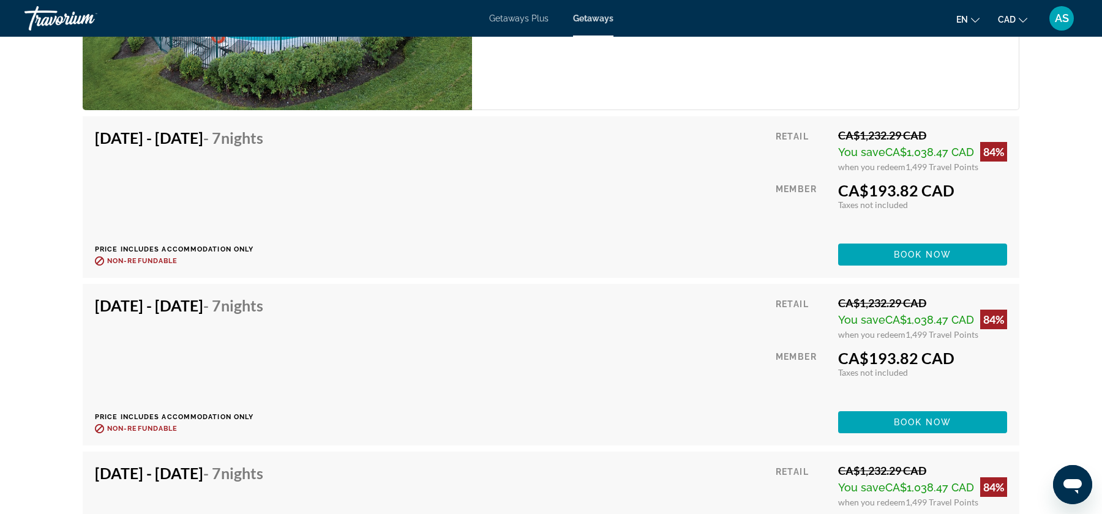
scroll to position [2409, 0]
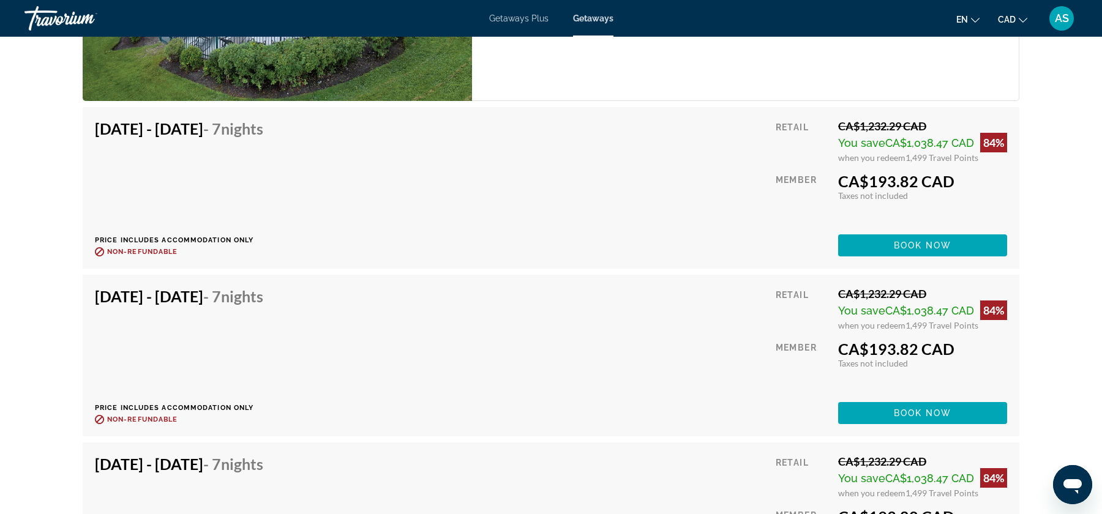
click at [916, 152] on span "1,499 Travel Points" at bounding box center [942, 157] width 73 height 10
drag, startPoint x: 895, startPoint y: 135, endPoint x: 935, endPoint y: 137, distance: 40.5
click at [935, 152] on div "when you redeem 1,499 Travel Points" at bounding box center [922, 157] width 169 height 10
click at [991, 143] on div "Retail CA$1,232.29 CAD You save CA$1,038.47 CAD 84% when you redeem 1,499 Trave…" at bounding box center [891, 187] width 231 height 137
click at [1026, 17] on icon "Change currency" at bounding box center [1023, 20] width 9 height 9
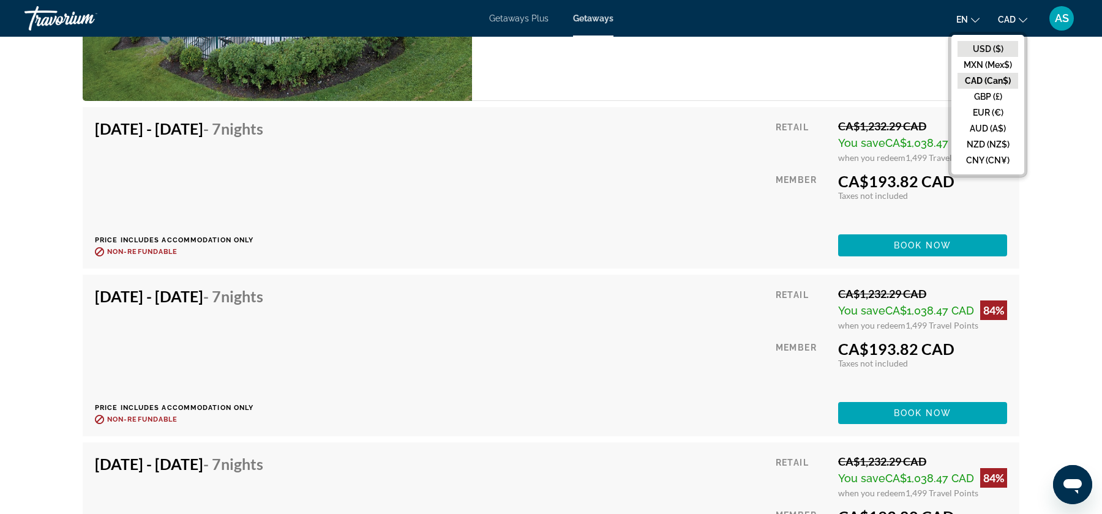
click at [991, 52] on button "USD ($)" at bounding box center [988, 49] width 61 height 16
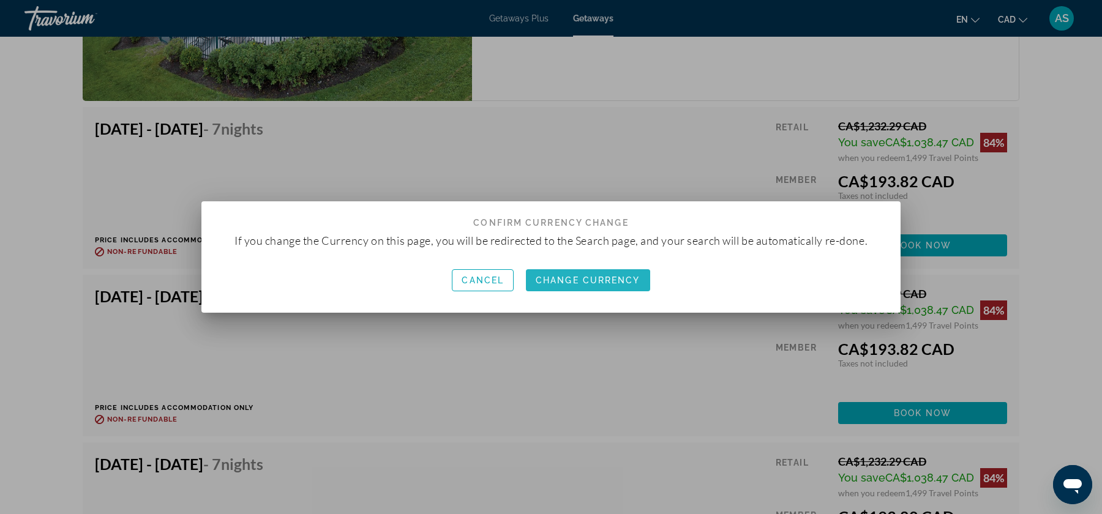
click at [580, 282] on span "Change Currency" at bounding box center [588, 281] width 105 height 10
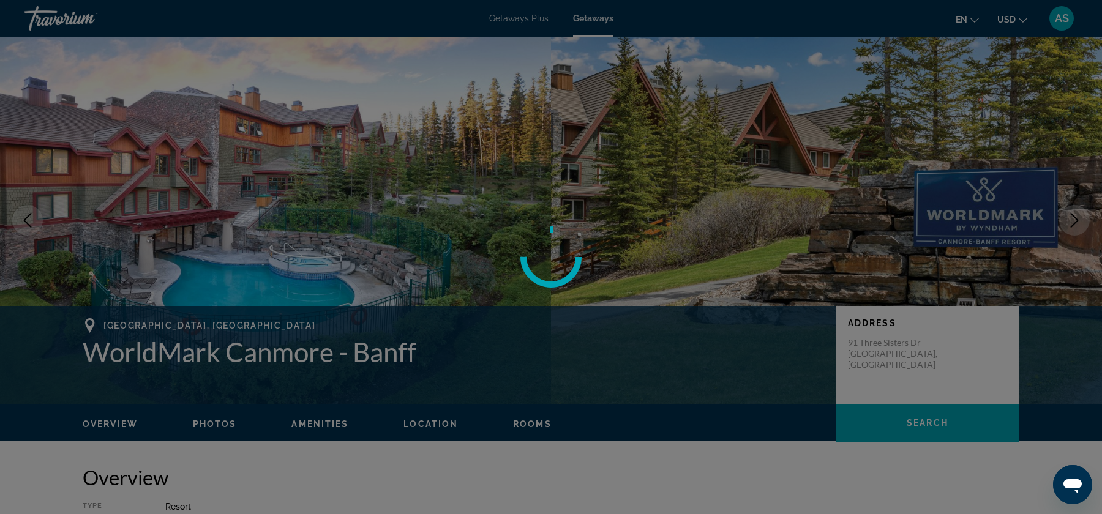
scroll to position [2409, 0]
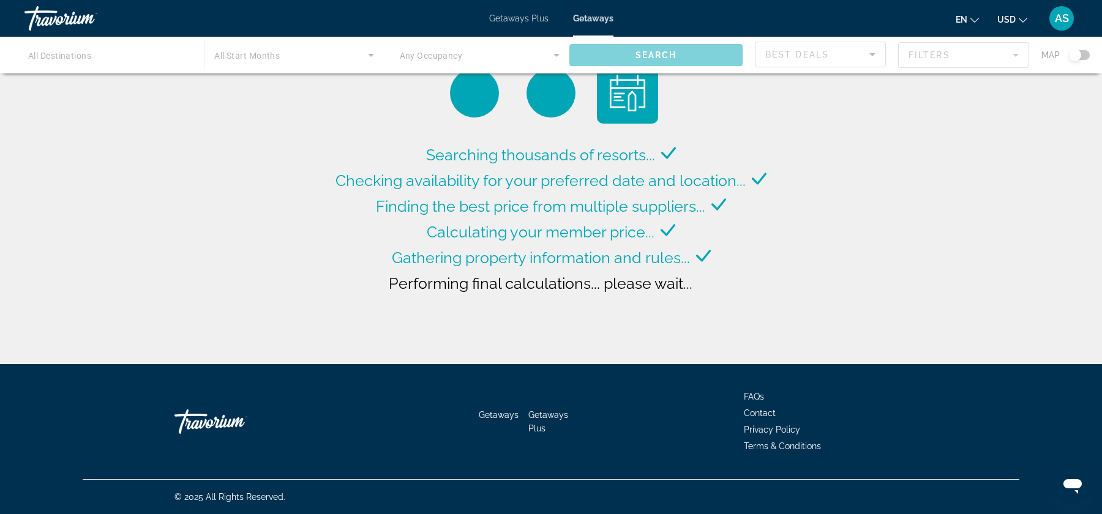
click at [1016, 18] on button "USD USD ($) MXN (Mex$) CAD (Can$) GBP (£) EUR (€) AUD (A$) NZD (NZ$) CNY (CN¥)" at bounding box center [1012, 19] width 30 height 18
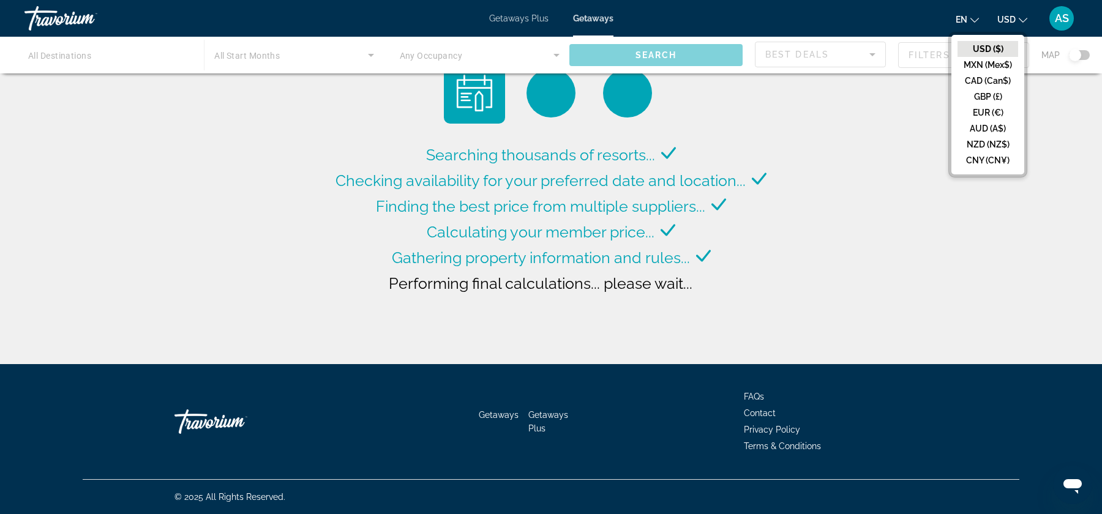
click at [998, 43] on button "USD ($)" at bounding box center [988, 49] width 61 height 16
